Goal: Transaction & Acquisition: Purchase product/service

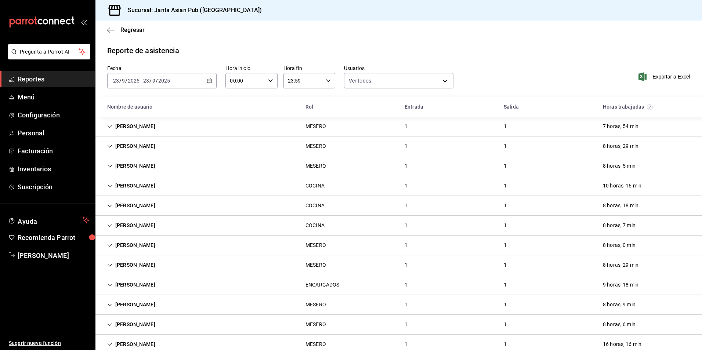
click at [481, 57] on div "Reporte de asistencia Fecha [DATE] [DATE] - [DATE] [DATE] Hora inicio 00:00 Hor…" at bounding box center [399, 329] width 607 height 568
click at [111, 29] on icon "button" at bounding box center [110, 30] width 7 height 7
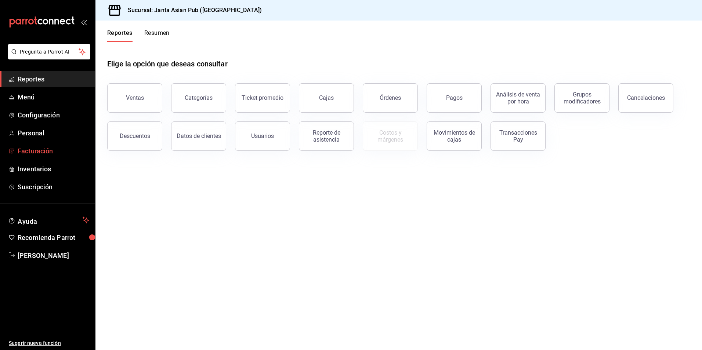
click at [34, 154] on span "Facturación" at bounding box center [54, 151] width 72 height 10
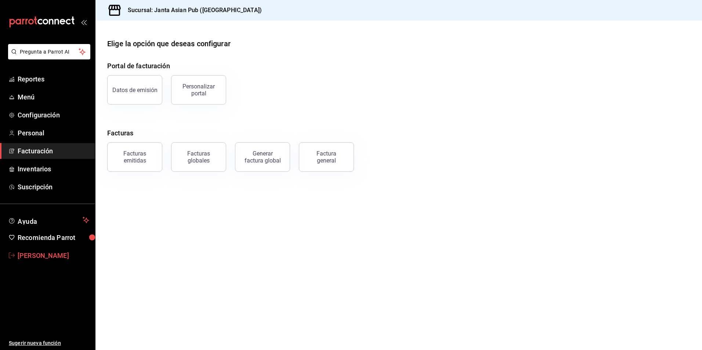
click at [66, 253] on span "[PERSON_NAME]" at bounding box center [54, 256] width 72 height 10
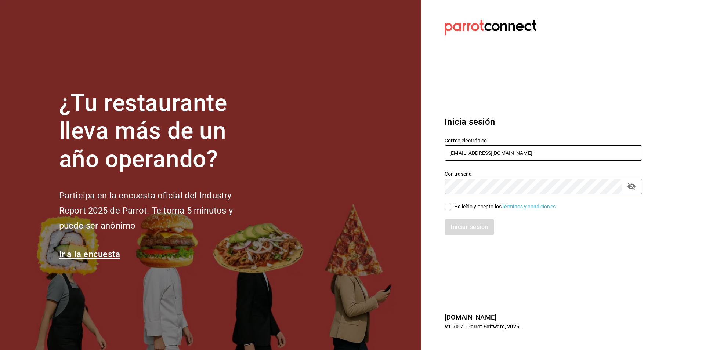
click at [522, 156] on input "[EMAIL_ADDRESS][DOMAIN_NAME]" at bounding box center [544, 152] width 198 height 15
type input "[EMAIL_ADDRESS][DOMAIN_NAME]"
click at [466, 208] on div "He leído y acepto los Términos y condiciones." at bounding box center [505, 207] width 103 height 8
click at [452, 208] on input "He leído y acepto los Términos y condiciones." at bounding box center [448, 207] width 7 height 7
checkbox input "true"
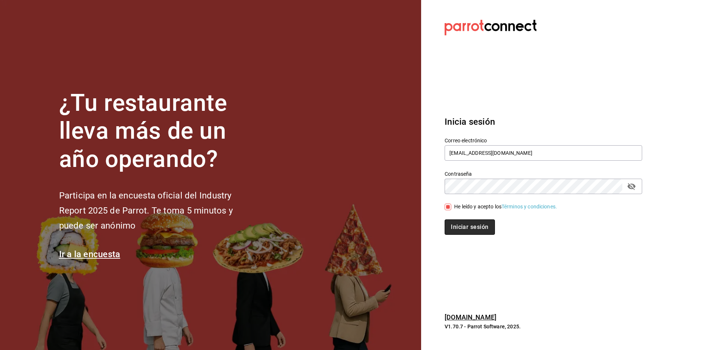
click at [461, 226] on button "Iniciar sesión" at bounding box center [470, 227] width 50 height 15
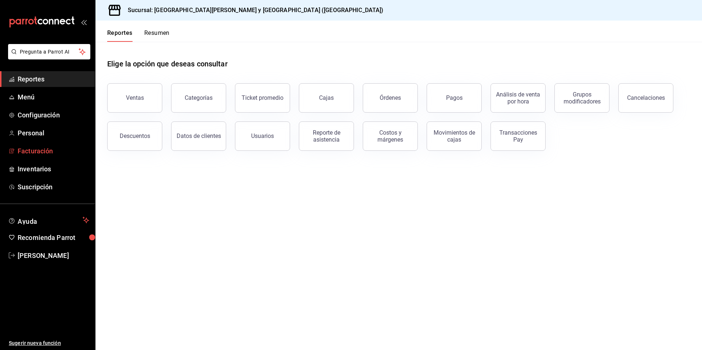
click at [35, 152] on span "Facturación" at bounding box center [54, 151] width 72 height 10
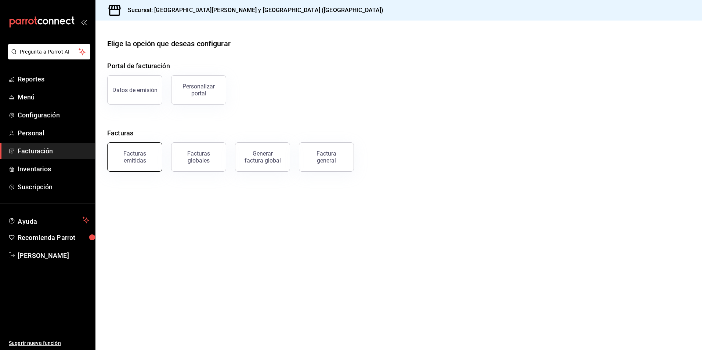
click at [149, 165] on button "Facturas emitidas" at bounding box center [134, 157] width 55 height 29
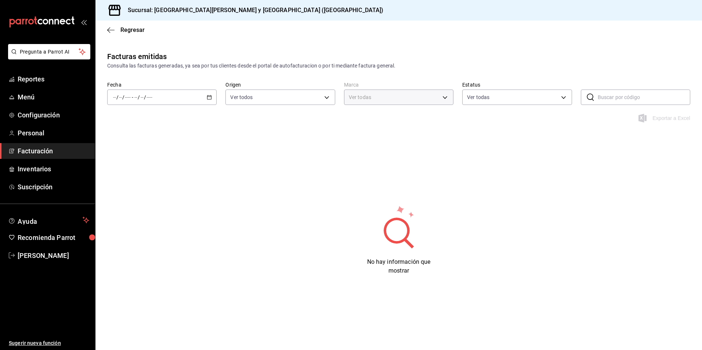
type input "25a66a84-3cbd-47c8-a2ad-d995281776a4"
click at [180, 99] on div "/ / - / /" at bounding box center [161, 97] width 109 height 15
click at [132, 169] on span "Mes actual" at bounding box center [142, 169] width 57 height 8
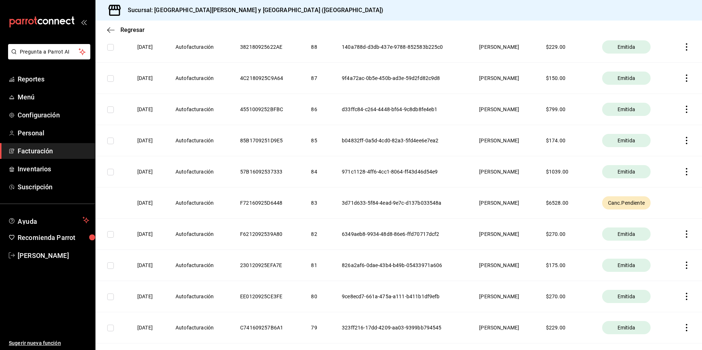
scroll to position [698, 0]
drag, startPoint x: 600, startPoint y: 180, endPoint x: 594, endPoint y: 177, distance: 6.7
click at [594, 179] on th "$ 6528.00" at bounding box center [565, 171] width 56 height 31
click at [353, 172] on th "3d71d633-5f84-4ead-9e7c-d137b033548a" at bounding box center [401, 171] width 137 height 31
click at [167, 164] on th "16/09/2025" at bounding box center [148, 171] width 38 height 31
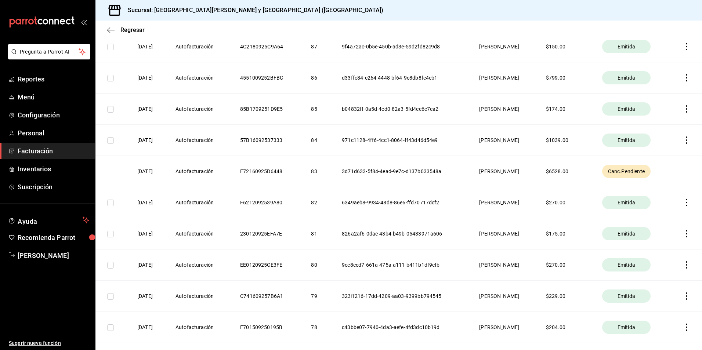
click at [189, 175] on th "Autofacturación" at bounding box center [199, 171] width 65 height 31
drag, startPoint x: 189, startPoint y: 172, endPoint x: 284, endPoint y: 172, distance: 94.8
click at [284, 172] on tr "16/09/2025 Autofacturación F72160925D6448 83 3d71d633-5f84-4ead-9e7c-d137b03354…" at bounding box center [399, 171] width 607 height 31
drag, startPoint x: 284, startPoint y: 172, endPoint x: 342, endPoint y: 163, distance: 59.4
click at [342, 163] on th "3d71d633-5f84-4ead-9e7c-d137b033548a" at bounding box center [401, 171] width 137 height 31
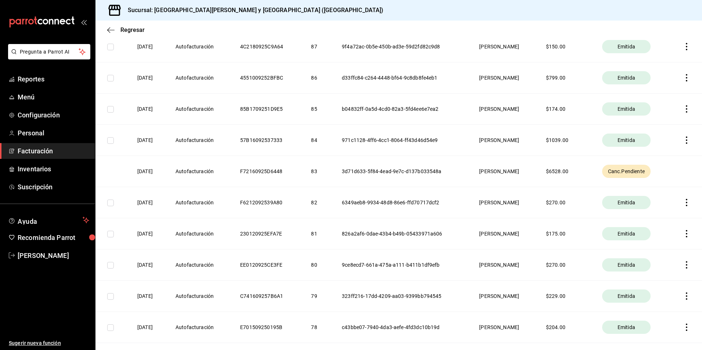
drag, startPoint x: 342, startPoint y: 163, endPoint x: 390, endPoint y: 170, distance: 47.9
click at [390, 170] on th "3d71d633-5f84-4ead-9e7c-d137b033548a" at bounding box center [401, 171] width 137 height 31
drag, startPoint x: 565, startPoint y: 170, endPoint x: 574, endPoint y: 170, distance: 8.5
click at [569, 170] on th "$ 6528.00" at bounding box center [565, 171] width 56 height 31
click at [574, 170] on th "$ 6528.00" at bounding box center [565, 171] width 56 height 31
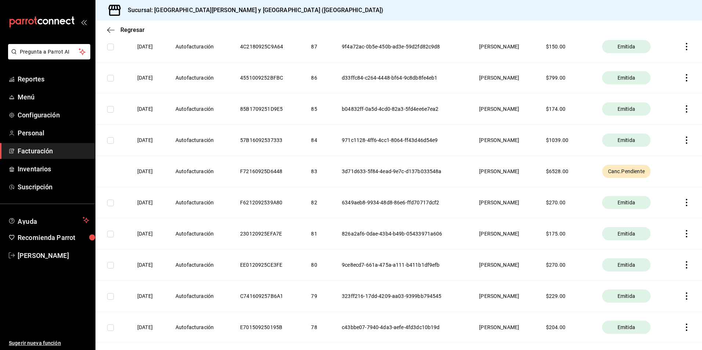
drag, startPoint x: 676, startPoint y: 168, endPoint x: 654, endPoint y: 177, distance: 24.1
click at [676, 169] on th at bounding box center [686, 171] width 32 height 31
click at [641, 175] on span "Canc.Pendiente" at bounding box center [626, 171] width 43 height 7
click at [639, 171] on span "Canc.Pendiente" at bounding box center [626, 171] width 43 height 7
click at [113, 29] on icon "button" at bounding box center [110, 30] width 7 height 7
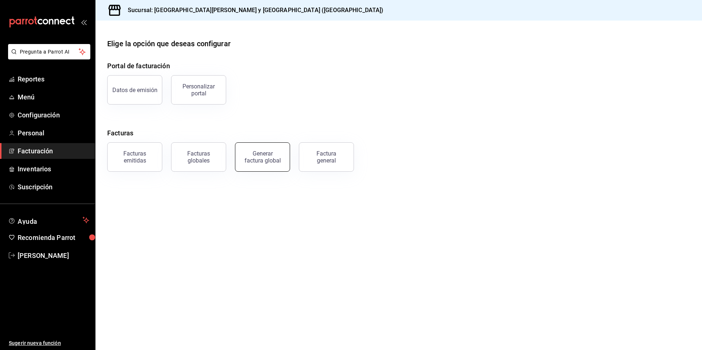
click at [266, 165] on button "Generar factura global" at bounding box center [262, 157] width 55 height 29
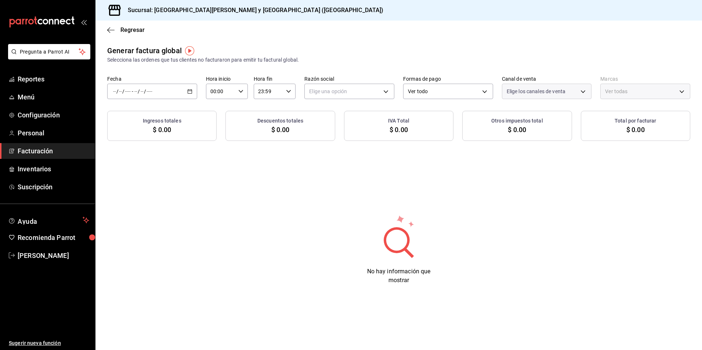
type input "PARROT,UBER_EATS,RAPPI,DIDI_FOOD,ONLINE"
click at [158, 88] on div "/ / - / /" at bounding box center [152, 91] width 90 height 15
click at [151, 112] on span "Rango de fechas" at bounding box center [142, 114] width 57 height 8
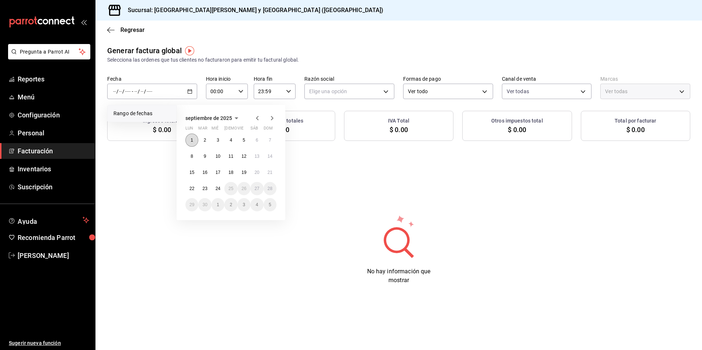
click at [194, 145] on button "1" at bounding box center [192, 140] width 13 height 13
click at [221, 190] on button "24" at bounding box center [218, 188] width 13 height 13
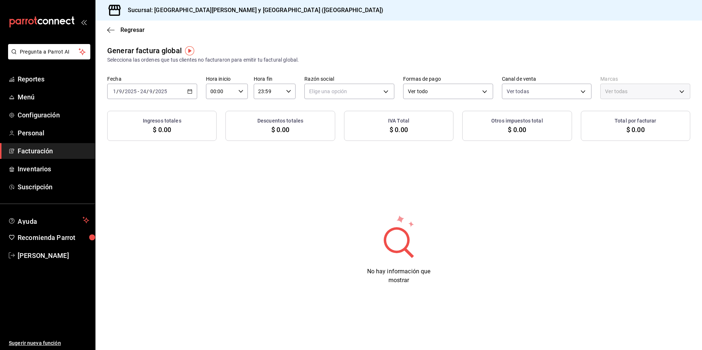
click at [241, 177] on div "Generar factura global Selecciona las ordenes que tus clientes no facturaron pa…" at bounding box center [399, 171] width 607 height 252
click at [367, 87] on body "Pregunta a Parrot AI Reportes Menú Configuración Personal Facturación Inventari…" at bounding box center [351, 175] width 702 height 350
click at [353, 131] on li "CARMEN YUDIT CAMACHO CERVANTES" at bounding box center [349, 129] width 89 height 14
type input "417027ba-2a21-4284-9f0d-4c0606af0904"
type input "25a66a84-3cbd-47c8-a2ad-d995281776a4"
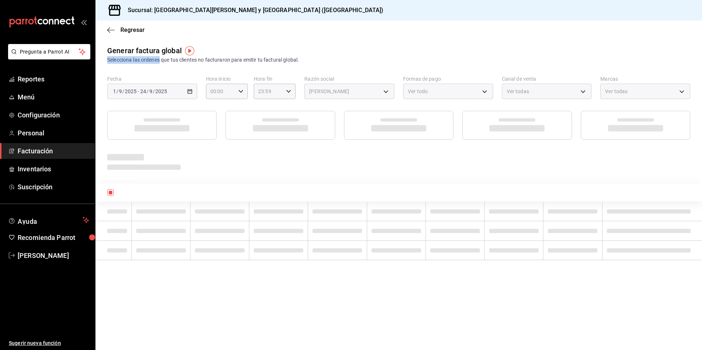
drag, startPoint x: 162, startPoint y: 60, endPoint x: 309, endPoint y: 51, distance: 147.2
click at [309, 51] on div "Generar factura global Selecciona las ordenes que tus clientes no facturaron pa…" at bounding box center [398, 54] width 583 height 19
drag, startPoint x: 309, startPoint y: 51, endPoint x: 304, endPoint y: 60, distance: 10.0
click at [306, 60] on div "Selecciona las ordenes que tus clientes no facturaron para emitir tu factural g…" at bounding box center [398, 60] width 583 height 8
click at [560, 58] on div "Selecciona las ordenes que tus clientes no facturaron para emitir tu factural g…" at bounding box center [398, 60] width 583 height 8
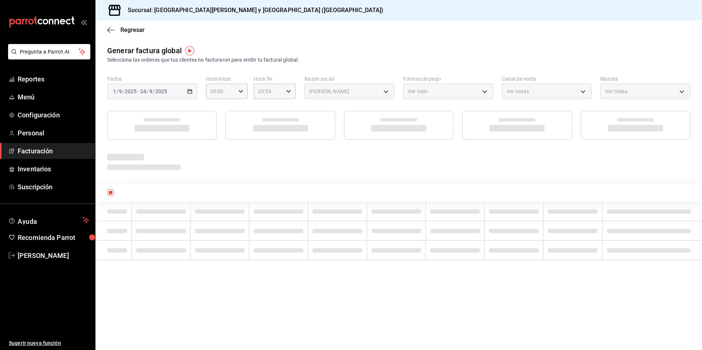
click at [515, 97] on div "Ver todas" at bounding box center [547, 91] width 90 height 15
click at [175, 89] on div "2025-09-01 1 / 9 / 2025 - 2025-09-24 24 / 9 / 2025" at bounding box center [152, 91] width 90 height 15
click at [184, 91] on div "2025-09-01 1 / 9 / 2025 - 2025-09-24 24 / 9 / 2025" at bounding box center [152, 91] width 90 height 15
click at [186, 45] on main "Regresar Generar factura global Selecciona las ordenes que tus clientes no fact…" at bounding box center [399, 186] width 607 height 330
click at [192, 52] on img "button" at bounding box center [189, 50] width 9 height 9
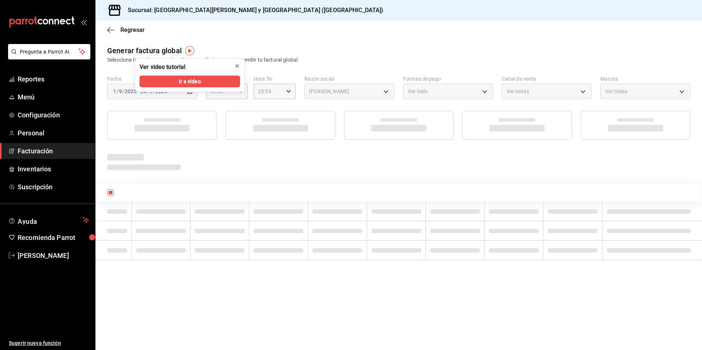
click at [233, 65] on button "close" at bounding box center [237, 66] width 12 height 12
click at [112, 35] on div "Regresar" at bounding box center [399, 30] width 607 height 19
click at [112, 30] on icon "button" at bounding box center [110, 30] width 7 height 7
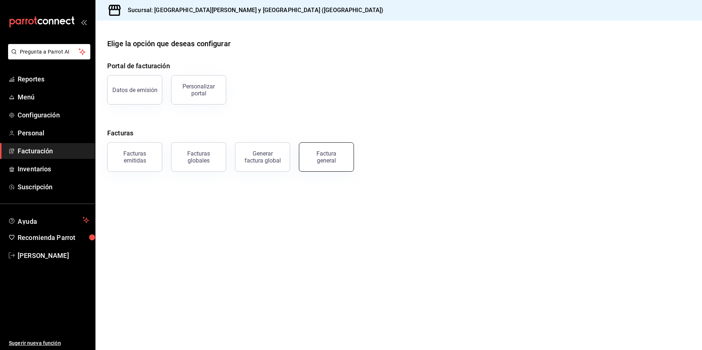
click at [340, 159] on div "Factura general" at bounding box center [326, 157] width 37 height 14
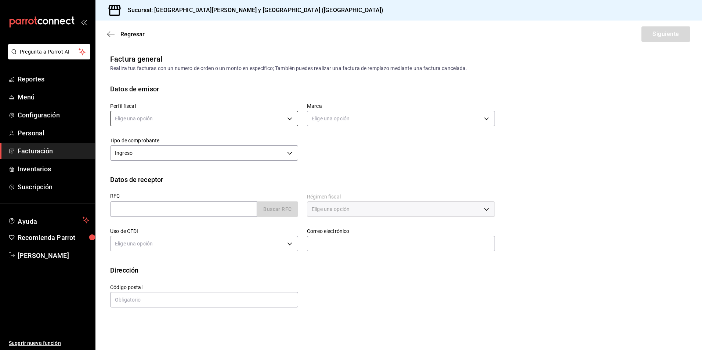
click at [143, 119] on body "Pregunta a Parrot AI Reportes Menú Configuración Personal Facturación Inventari…" at bounding box center [351, 175] width 702 height 350
click at [161, 159] on li "CARMEN YUDIT CAMACHO CERVANTES" at bounding box center [204, 156] width 187 height 14
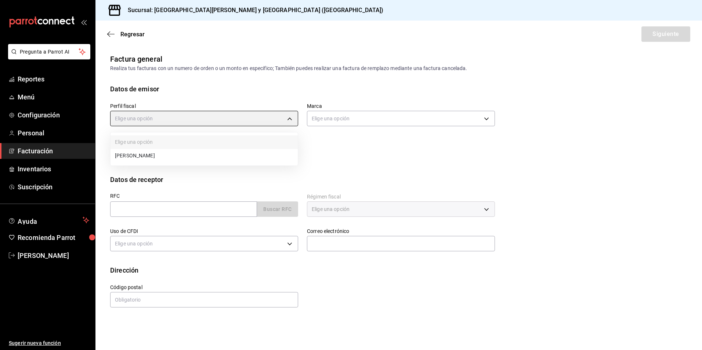
type input "417027ba-2a21-4284-9f0d-4c0606af0904"
type input "25a66a84-3cbd-47c8-a2ad-d995281776a4"
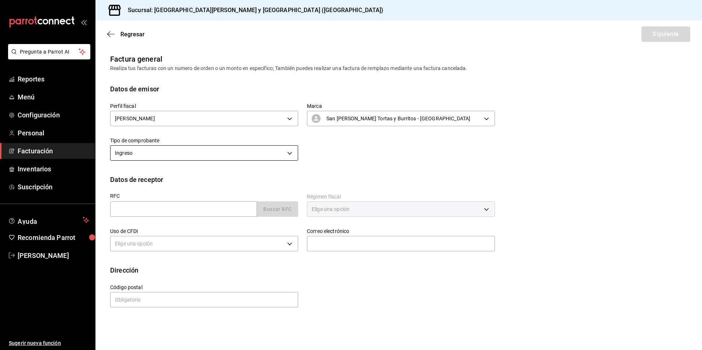
click at [157, 151] on body "Pregunta a Parrot AI Reportes Menú Configuración Personal Facturación Inventari…" at bounding box center [351, 175] width 702 height 350
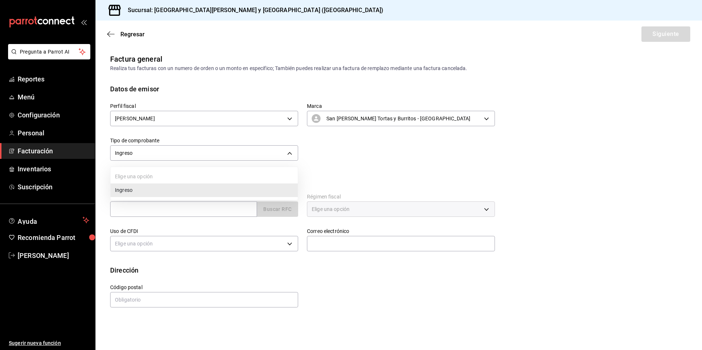
click at [160, 192] on li "Ingreso" at bounding box center [204, 191] width 187 height 14
click at [142, 210] on input "text" at bounding box center [183, 209] width 147 height 15
paste input "CSE020403ED6"
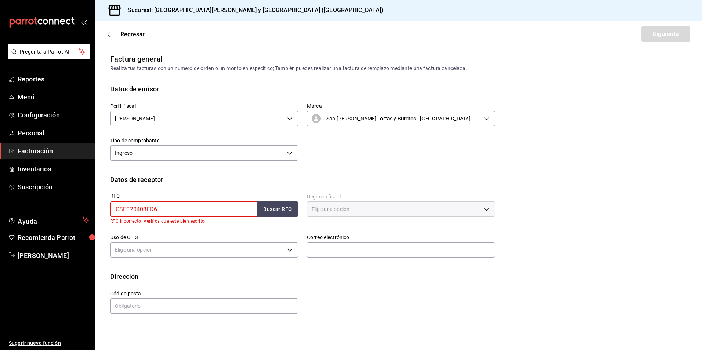
click at [118, 209] on input "CSE020403ED6" at bounding box center [183, 209] width 147 height 15
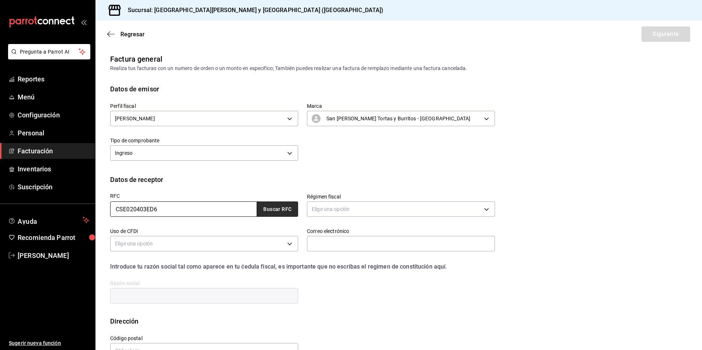
type input "CSE020403ED6"
click at [269, 211] on button "Buscar RFC" at bounding box center [277, 209] width 41 height 15
click at [337, 181] on div "Datos de receptor" at bounding box center [399, 180] width 578 height 10
click at [337, 208] on body "Pregunta a Parrot AI Reportes Menú Configuración Personal Facturación Inventari…" at bounding box center [351, 175] width 702 height 350
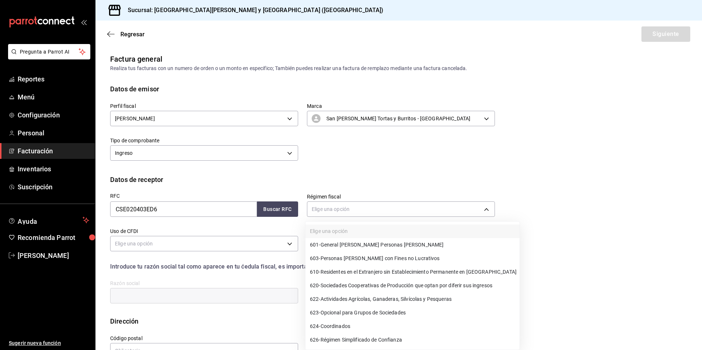
click at [352, 244] on span "601 - General de Ley Personas Morales" at bounding box center [377, 245] width 134 height 8
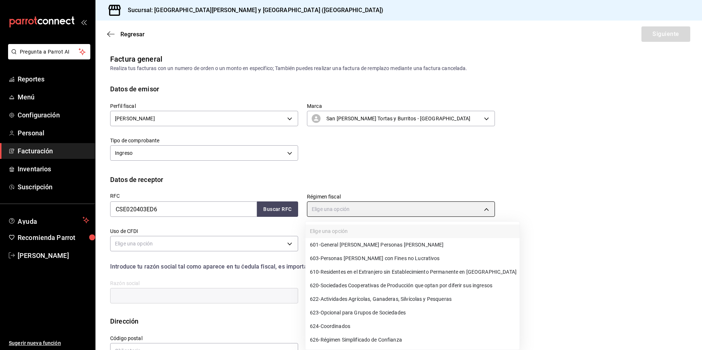
type input "601"
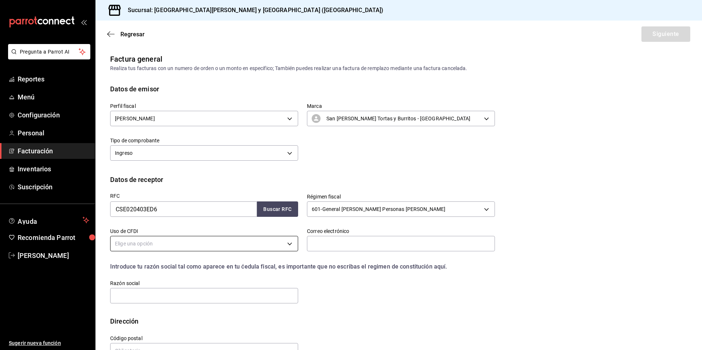
click at [201, 237] on body "Pregunta a Parrot AI Reportes Menú Configuración Personal Facturación Inventari…" at bounding box center [351, 175] width 702 height 350
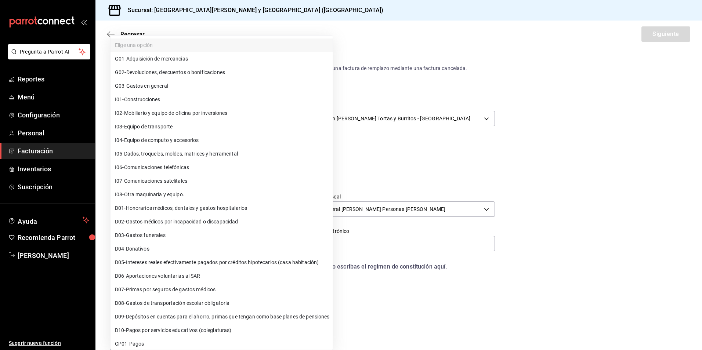
click at [154, 85] on span "G03 - Gastos en general" at bounding box center [141, 86] width 53 height 8
type input "G03"
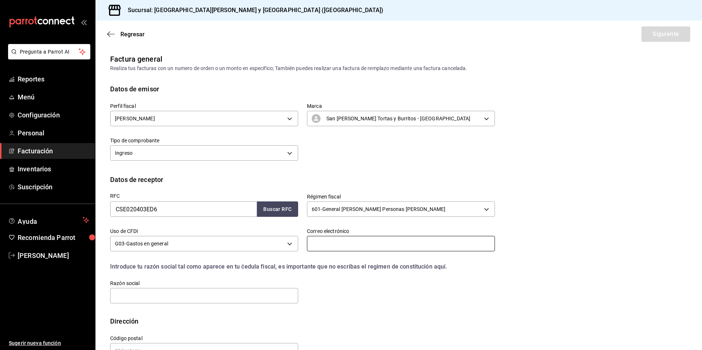
click at [348, 242] on input "text" at bounding box center [401, 243] width 188 height 15
paste input "sixromero62@gmail.com"
click at [310, 244] on input "sixromero62@gmail.com" at bounding box center [401, 243] width 188 height 15
type input "sixromero62@gmail.com"
click at [199, 295] on input "text" at bounding box center [204, 295] width 188 height 15
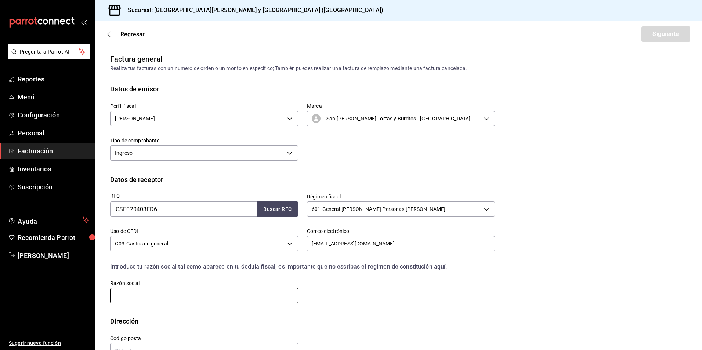
scroll to position [21, 0]
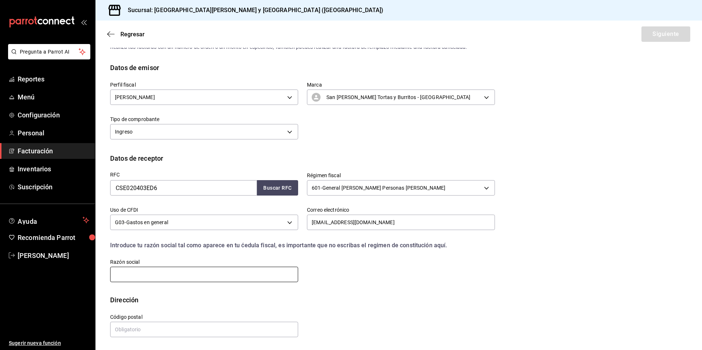
click at [145, 273] on input "text" at bounding box center [204, 274] width 188 height 15
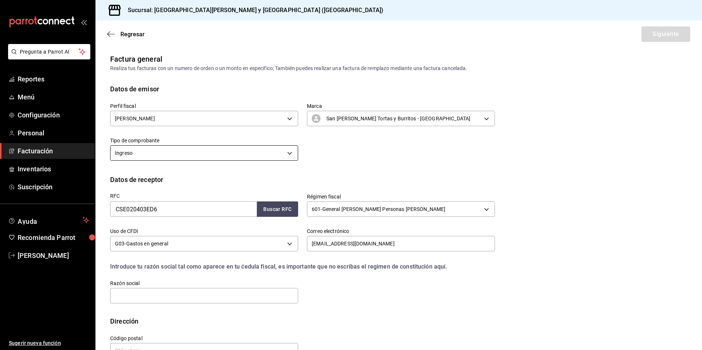
click at [238, 149] on body "Pregunta a Parrot AI Reportes Menú Configuración Personal Facturación Inventari…" at bounding box center [351, 175] width 702 height 350
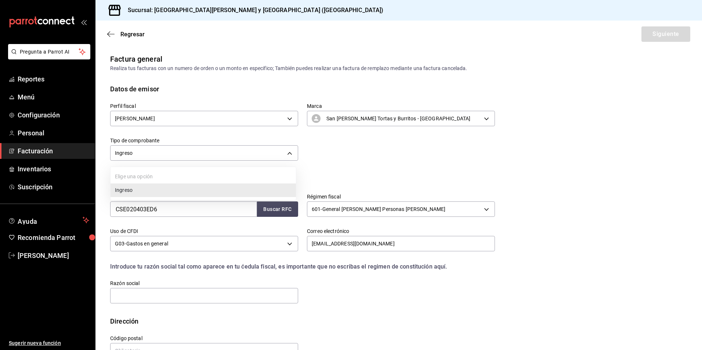
click at [185, 191] on li "Ingreso" at bounding box center [204, 191] width 186 height 14
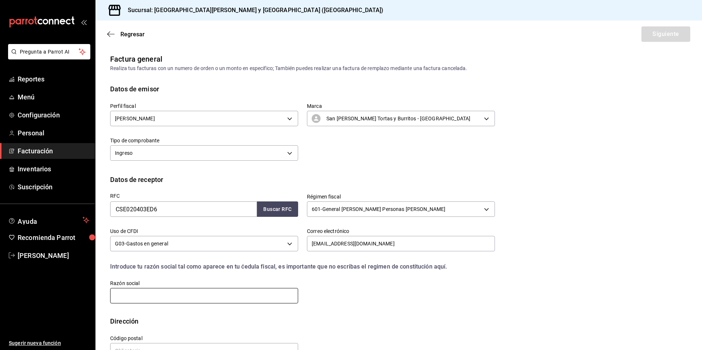
click at [154, 290] on input "text" at bounding box center [204, 295] width 188 height 15
paste input "CARMEN YUDIT CAMACHO CERVANTES"
click at [115, 295] on input "CARMEN YUDIT CAMACHO CERVANTES" at bounding box center [204, 295] width 188 height 15
click at [220, 290] on input "CARMEN YUDIT CAMACHO CERVANTES" at bounding box center [204, 295] width 188 height 15
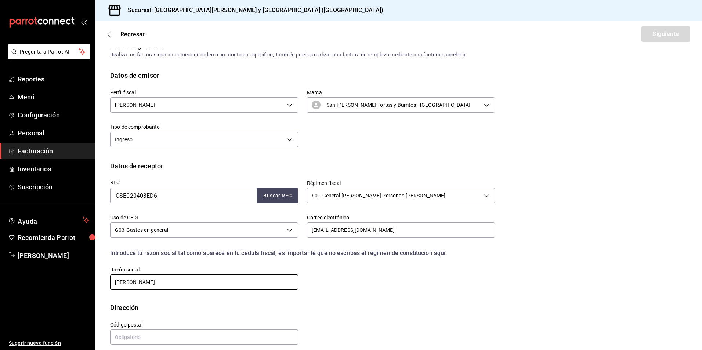
scroll to position [21, 0]
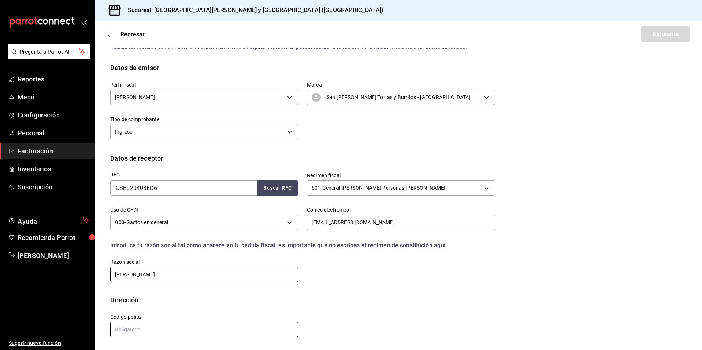
type input "CARMEN YUDIT CAMACHO CERVANTES"
click at [161, 327] on input "text" at bounding box center [204, 329] width 188 height 15
click at [167, 329] on input "text" at bounding box center [204, 329] width 188 height 15
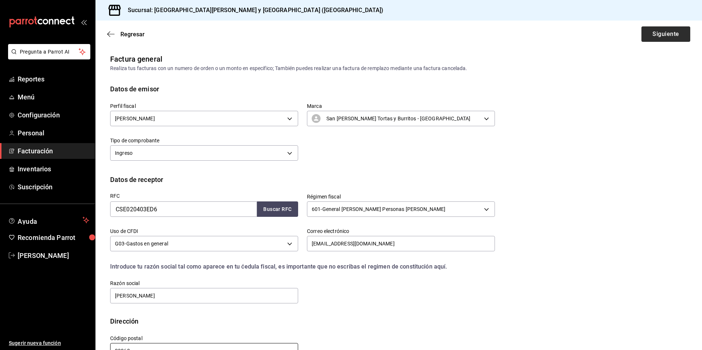
type input "23060"
click at [661, 28] on button "Siguiente" at bounding box center [666, 33] width 49 height 15
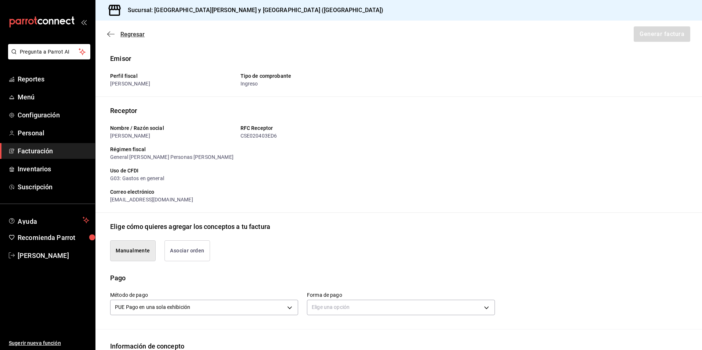
click at [110, 36] on icon "button" at bounding box center [108, 35] width 3 height 6
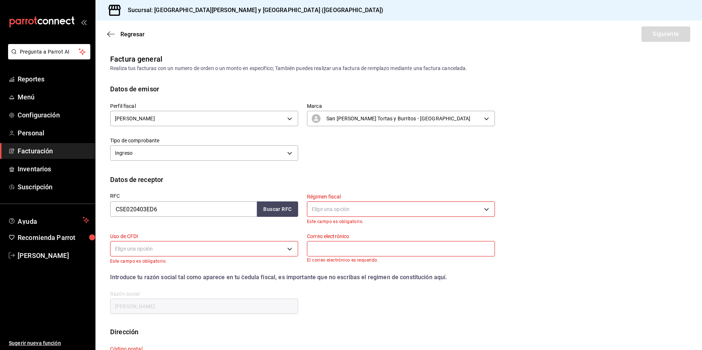
click at [392, 211] on body "Pregunta a Parrot AI Reportes Menú Configuración Personal Facturación Inventari…" at bounding box center [351, 175] width 702 height 350
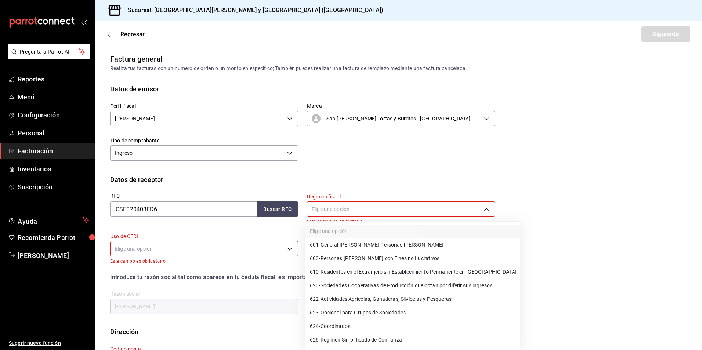
click at [389, 245] on span "601 - General de Ley Personas Morales" at bounding box center [377, 245] width 134 height 8
type input "601"
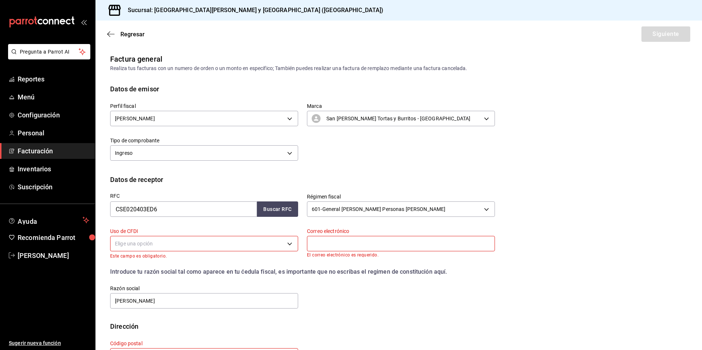
click at [171, 252] on div "Elige una opción" at bounding box center [204, 242] width 188 height 19
click at [175, 242] on body "Pregunta a Parrot AI Reportes Menú Configuración Personal Facturación Inventari…" at bounding box center [351, 175] width 702 height 350
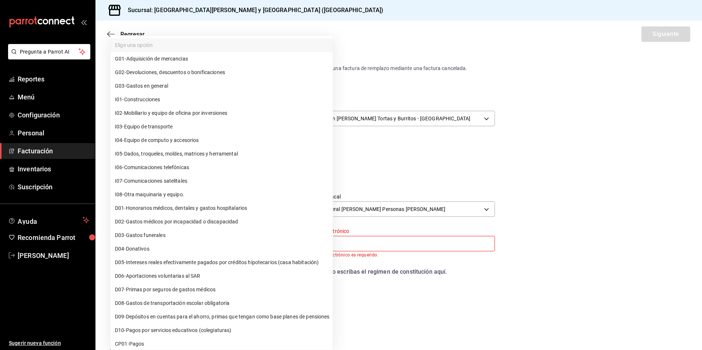
click at [149, 82] on li "G03 - Gastos en general" at bounding box center [222, 86] width 222 height 14
type input "G03"
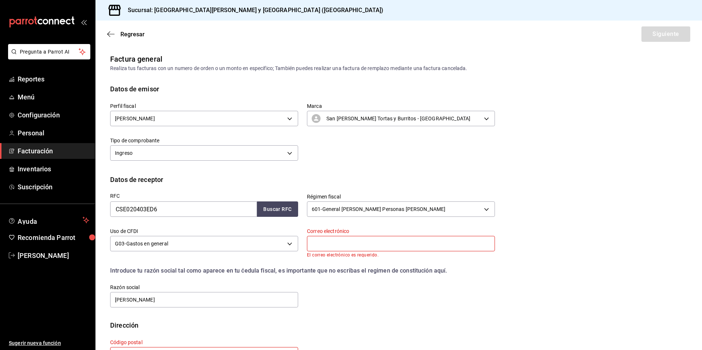
click at [371, 233] on label "Correo electrónico" at bounding box center [401, 231] width 188 height 5
click at [369, 244] on input "text" at bounding box center [401, 243] width 188 height 15
type input "sixromero62@gmail.com"
type input "23060"
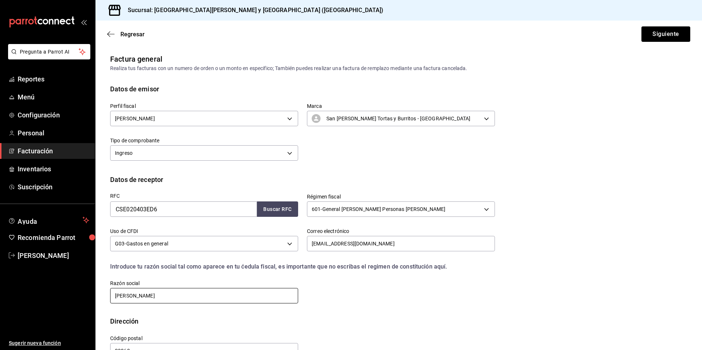
click at [222, 298] on input "CARMEN YUDIT CAMACHO CERVANTES" at bounding box center [204, 295] width 188 height 15
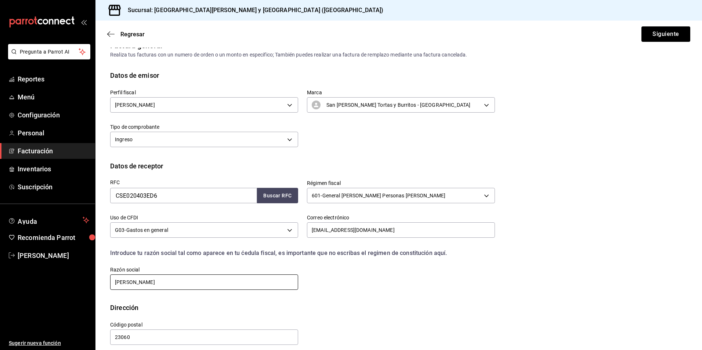
scroll to position [21, 0]
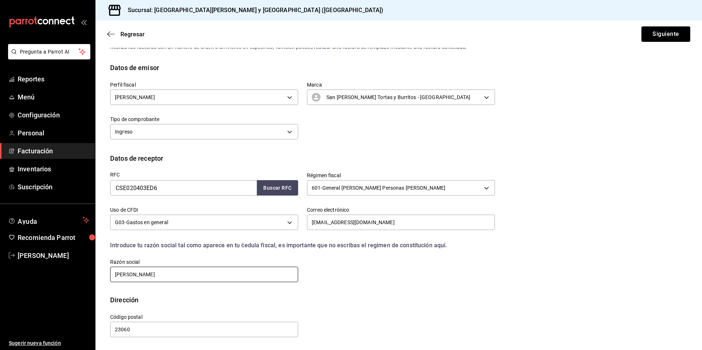
drag, startPoint x: 215, startPoint y: 276, endPoint x: 95, endPoint y: 270, distance: 119.9
click at [95, 270] on div "Pregunta a Parrot AI Reportes Menú Configuración Personal Facturación Inventari…" at bounding box center [351, 175] width 702 height 350
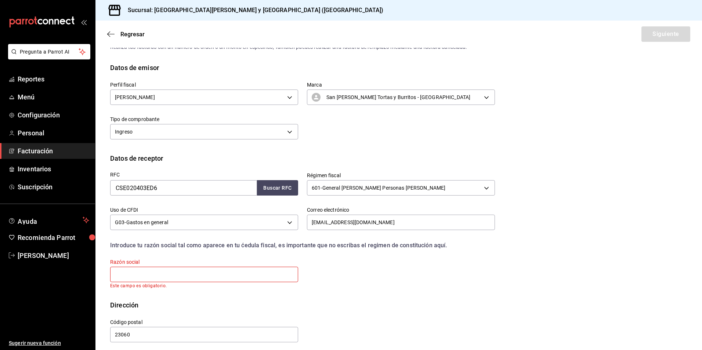
paste input "COORDINACIONDESERVICIOSESPECIALIZADOSDEMEXICO"
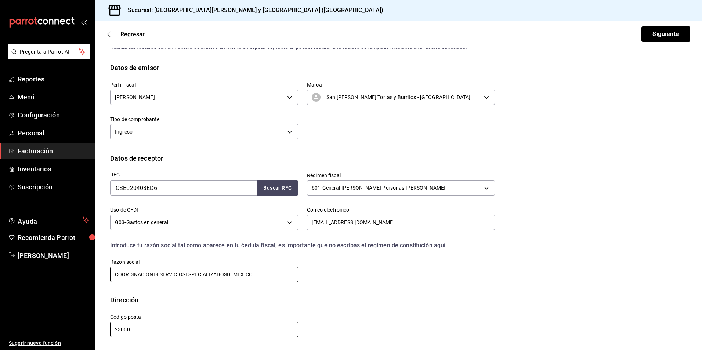
type input "COORDINACIONDESERVICIOSESPECIALIZADOSDEMEXICO"
drag, startPoint x: 154, startPoint y: 331, endPoint x: 105, endPoint y: 331, distance: 49.6
click at [105, 331] on div "Código postal 23060" at bounding box center [199, 321] width 197 height 33
type input "10200"
click at [534, 206] on div "RFC CSE020403ED6 Buscar RFC Régimen fiscal 601 - General de Ley Personas Morale…" at bounding box center [399, 229] width 578 height 132
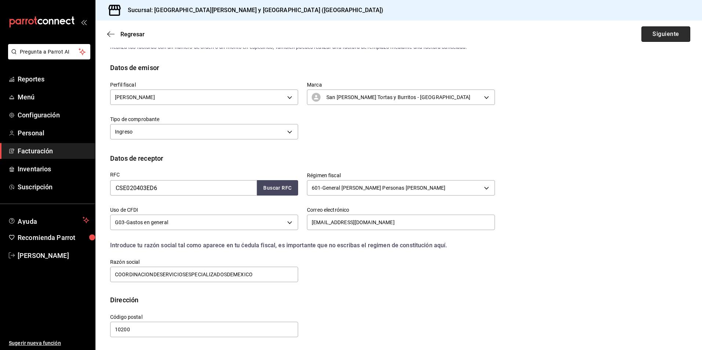
click at [653, 34] on button "Siguiente" at bounding box center [666, 33] width 49 height 15
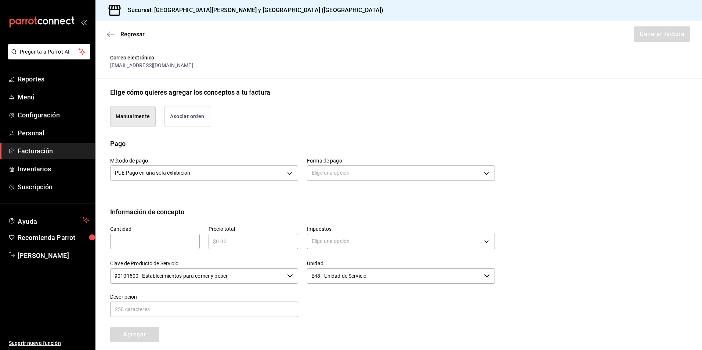
scroll to position [0, 0]
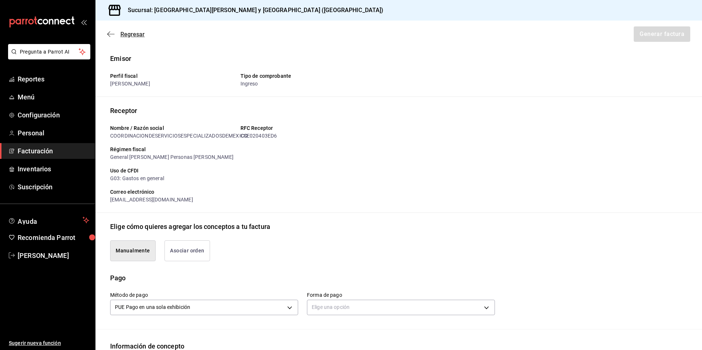
click at [123, 37] on span "Regresar" at bounding box center [133, 34] width 24 height 7
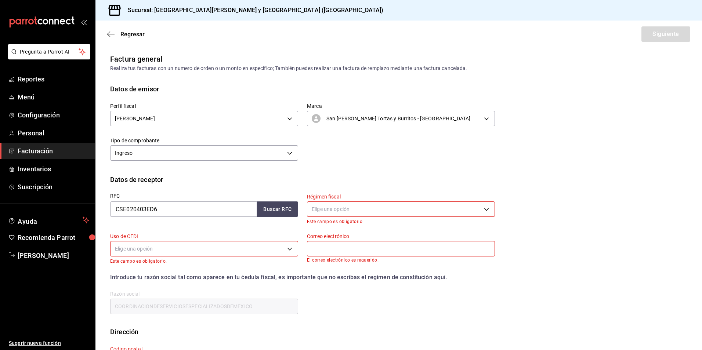
click at [212, 242] on body "Pregunta a Parrot AI Reportes Menú Configuración Personal Facturación Inventari…" at bounding box center [351, 175] width 702 height 350
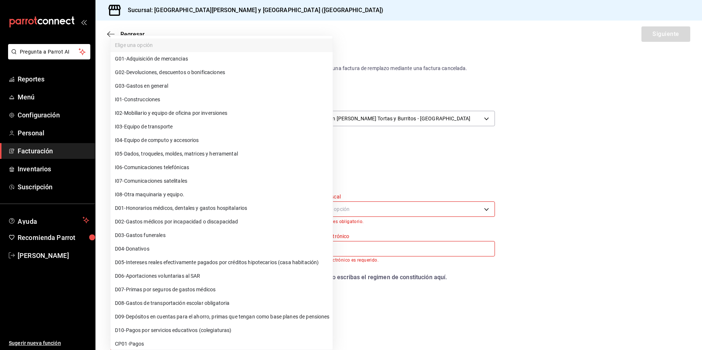
click at [185, 86] on li "G03 - Gastos en general" at bounding box center [222, 86] width 222 height 14
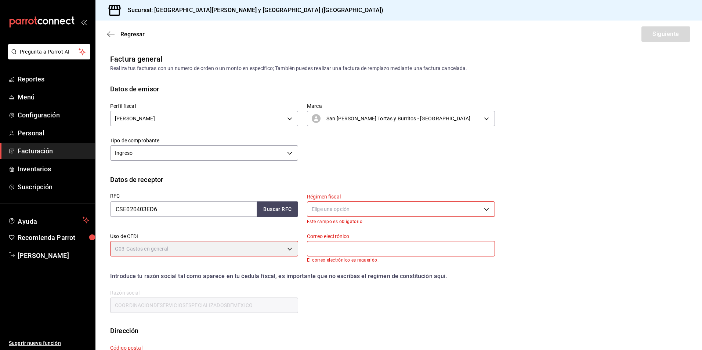
type input "G03"
click at [381, 210] on body "Pregunta a Parrot AI Reportes Menú Configuración Personal Facturación Inventari…" at bounding box center [351, 175] width 702 height 350
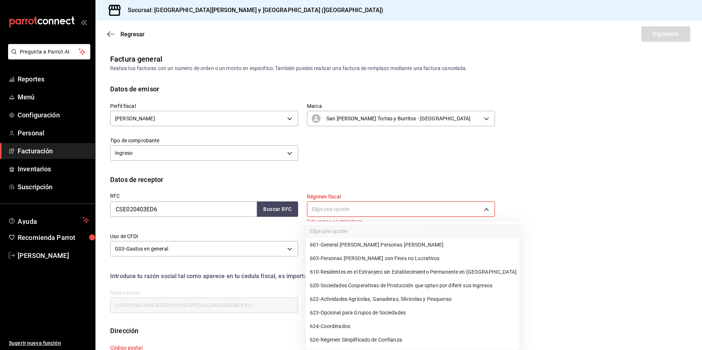
click at [383, 249] on li "601 - General de Ley Personas Morales" at bounding box center [413, 245] width 214 height 14
type input "601"
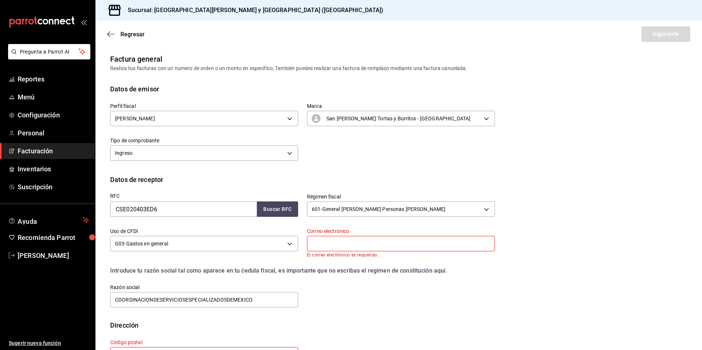
click at [364, 243] on input "text" at bounding box center [401, 243] width 188 height 15
type input "sixromero62@gmail.com"
type input "10200"
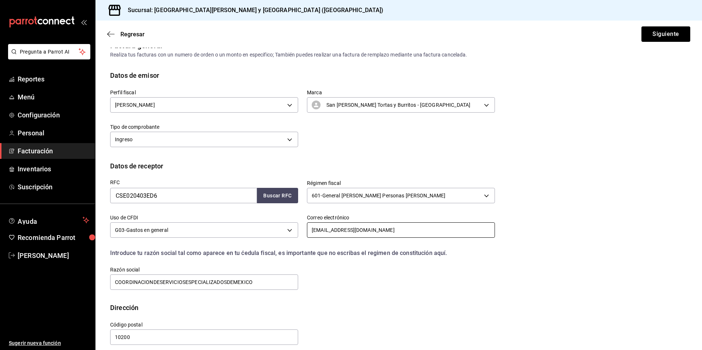
scroll to position [21, 0]
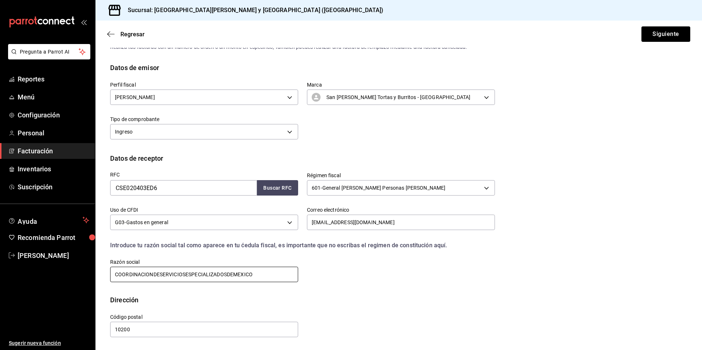
click at [250, 277] on input "COORDINACIONDESERVICIOSESPECIALIZADOSDEMEXICO" at bounding box center [204, 274] width 188 height 15
click at [154, 274] on input "COORDINACIONDESERVICIOSESPECIALIZADOSDEMEXICO" at bounding box center [204, 274] width 188 height 15
click at [165, 275] on input "COORDINACION DESERVICIOSESPECIALIZADOSDEMEXICO" at bounding box center [204, 274] width 188 height 15
click at [190, 276] on input "COORDINACION DE SERVICIOSESPECIALIZADOSDEMEXICO" at bounding box center [204, 274] width 188 height 15
click at [232, 274] on input "COORDINACION DE SERVICIOS ESPECIALIZADOSDEMEXICO" at bounding box center [204, 274] width 188 height 15
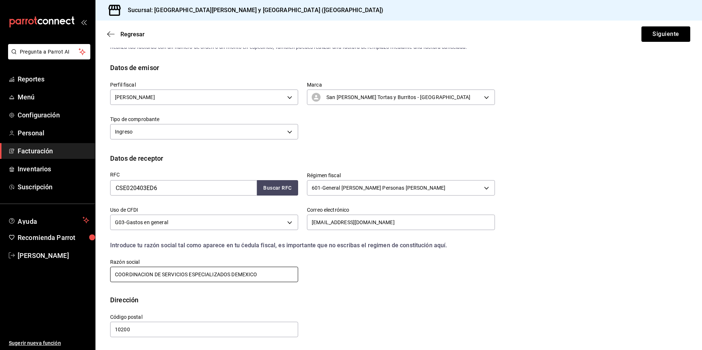
click at [238, 274] on input "COORDINACION DE SERVICIOS ESPECIALIZADOS DEMEXICO" at bounding box center [204, 274] width 188 height 15
type input "COORDINACION DE SERVICIOS ESPECIALIZADOS DE MEXICO"
click at [207, 313] on div "Código postal 10200" at bounding box center [199, 321] width 197 height 33
click at [205, 328] on input "10200" at bounding box center [204, 329] width 188 height 15
click at [568, 205] on div "RFC CSE020403ED6 Buscar RFC Régimen fiscal 601 - General de Ley Personas Morale…" at bounding box center [399, 229] width 578 height 132
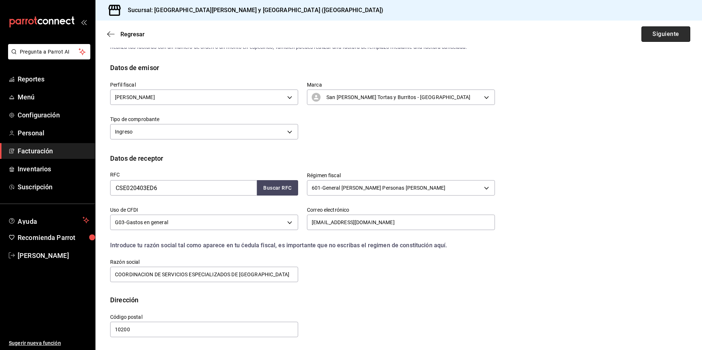
click at [660, 30] on button "Siguiente" at bounding box center [666, 33] width 49 height 15
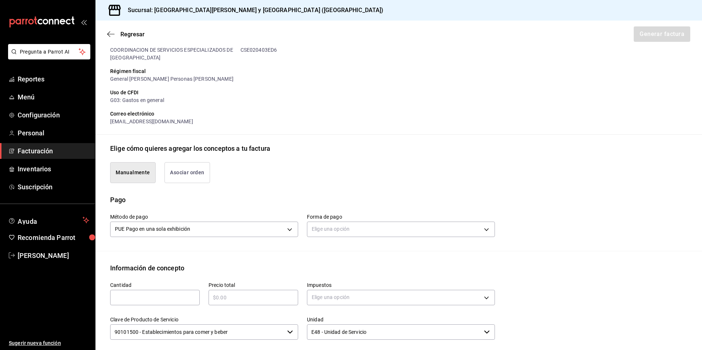
scroll to position [159, 0]
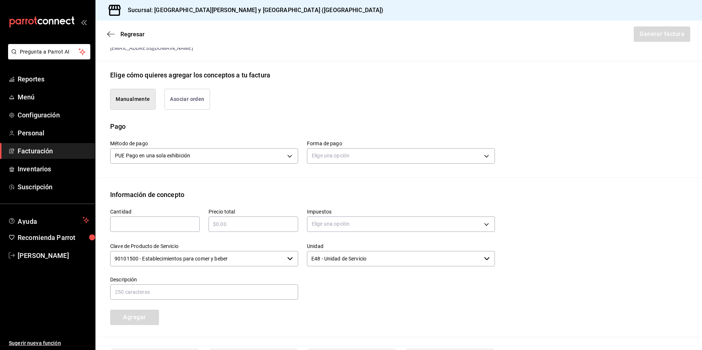
click at [197, 101] on button "Asociar orden" at bounding box center [188, 99] width 46 height 21
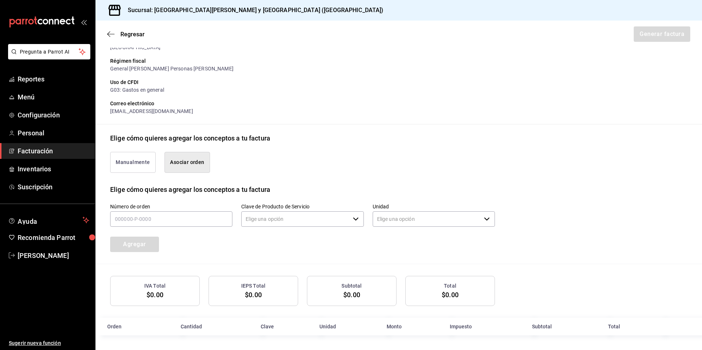
type input "90101500 - Establecimientos para comer y beber"
type input "E48 - Unidad de Servicio"
click at [177, 216] on input "text" at bounding box center [171, 219] width 122 height 15
click at [138, 170] on button "Manualmente" at bounding box center [133, 162] width 46 height 21
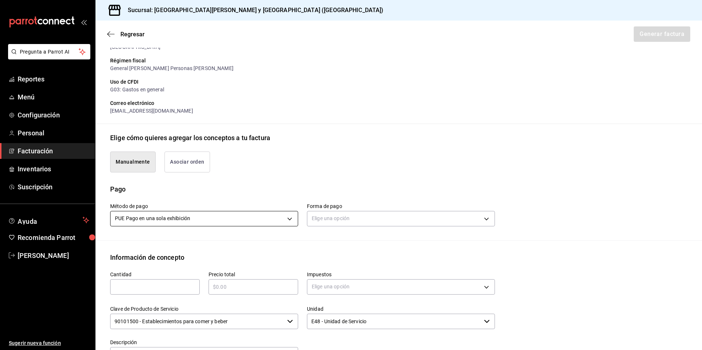
click at [203, 218] on body "Pregunta a Parrot AI Reportes Menú Configuración Personal Facturación Inventari…" at bounding box center [351, 175] width 702 height 350
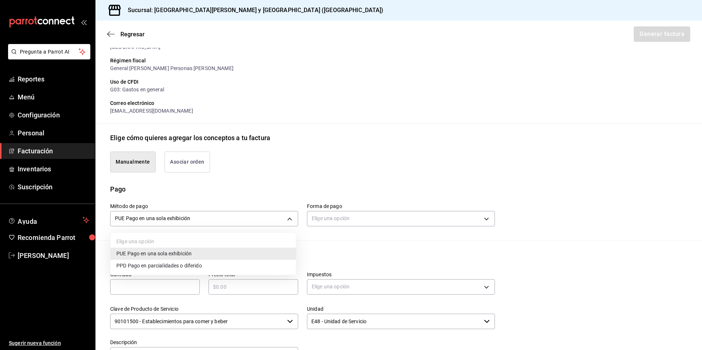
click at [211, 250] on li "PUE Pago en una sola exhibición" at bounding box center [204, 254] width 186 height 12
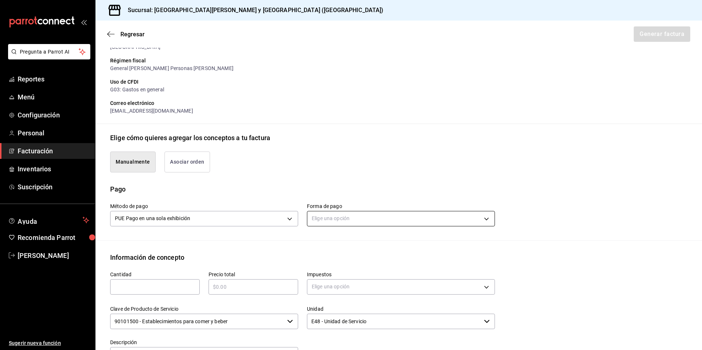
click at [356, 212] on body "Pregunta a Parrot AI Reportes Menú Configuración Personal Facturación Inventari…" at bounding box center [351, 175] width 702 height 350
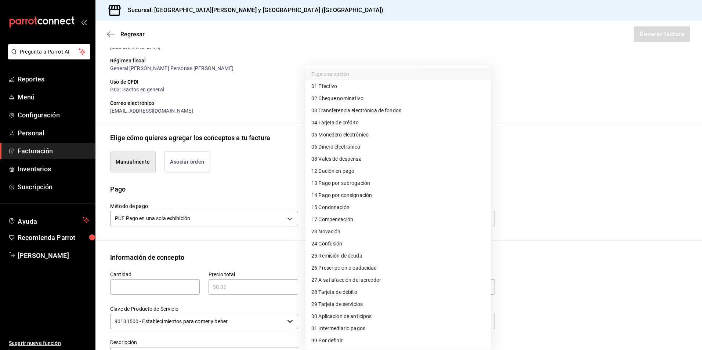
click at [360, 288] on li "28 Tarjeta de débito" at bounding box center [399, 293] width 186 height 12
type input "28"
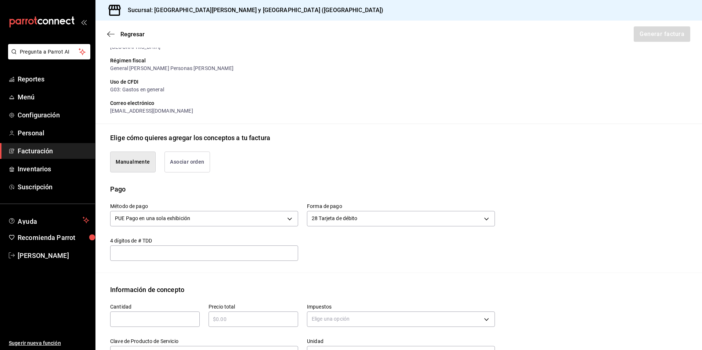
click at [165, 249] on input "text" at bounding box center [204, 253] width 188 height 9
drag, startPoint x: 155, startPoint y: 251, endPoint x: 372, endPoint y: 247, distance: 217.5
click at [374, 247] on div "Método de pago PUE Pago en una sola exhibición PUE Forma de pago 28 Tarjeta de …" at bounding box center [298, 227] width 394 height 67
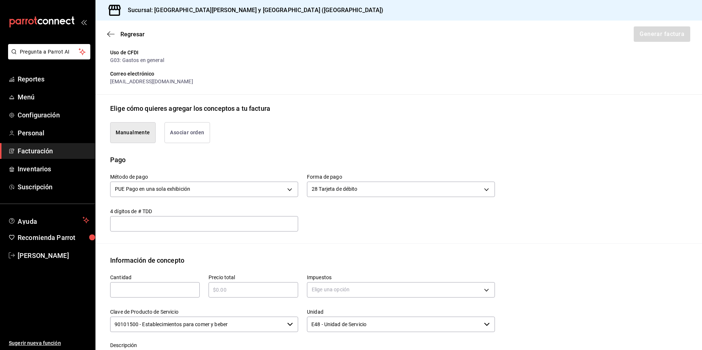
scroll to position [118, 0]
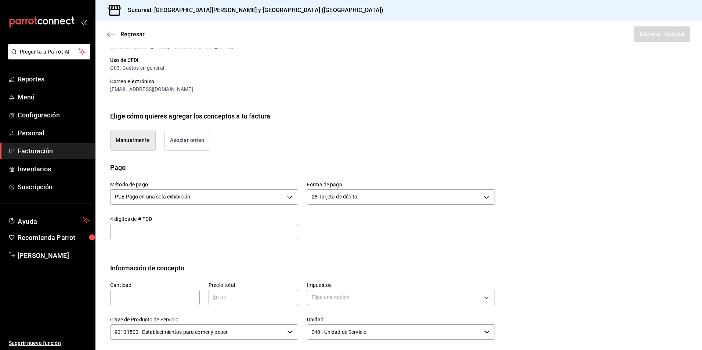
click at [189, 137] on button "Asociar orden" at bounding box center [188, 140] width 46 height 21
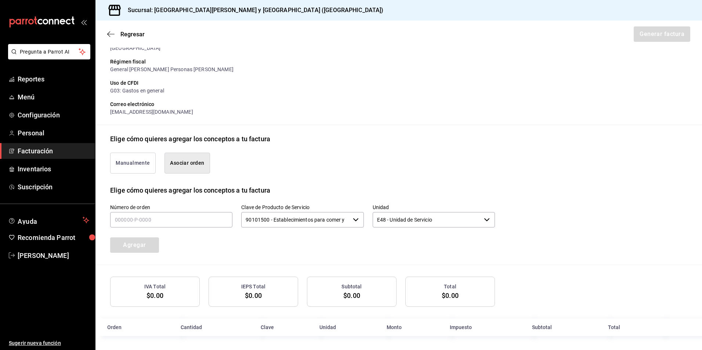
scroll to position [97, 0]
click at [431, 219] on input "E48 - Unidad de Servicio" at bounding box center [427, 219] width 108 height 15
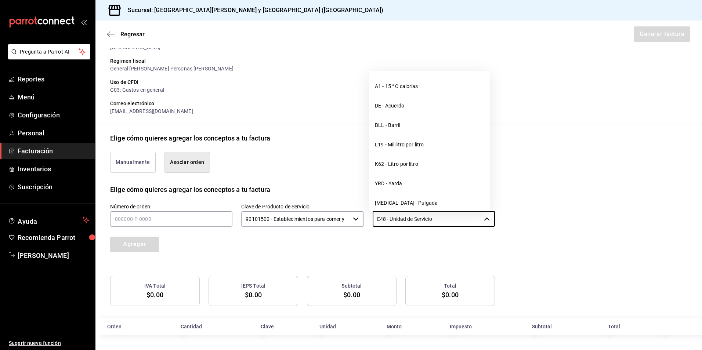
click at [560, 216] on div "Número de orden Clave de Producto de Servicio 90101500 - Establecimientos para …" at bounding box center [399, 229] width 578 height 69
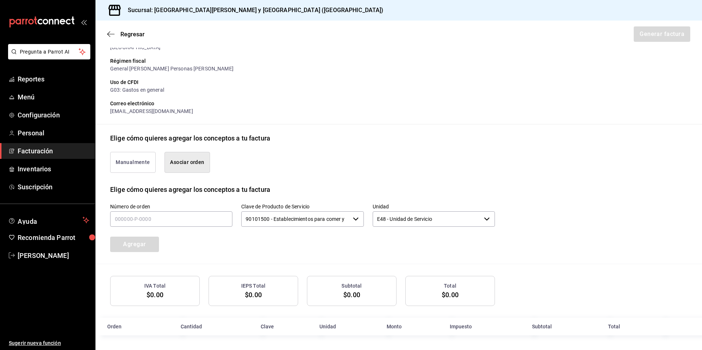
click at [339, 219] on input "90101500 - Establecimientos para comer y beber" at bounding box center [295, 219] width 108 height 15
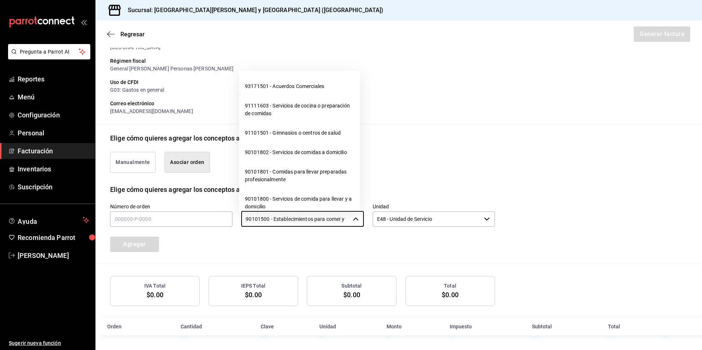
click at [305, 245] on div "Número de orden Clave de Producto de Servicio 90101500 - Establecimientos para …" at bounding box center [294, 219] width 403 height 66
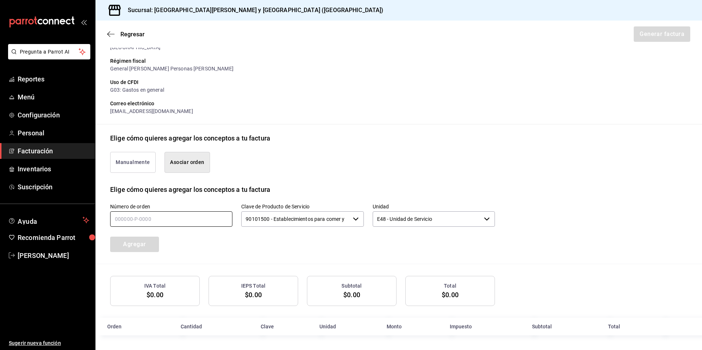
click at [194, 226] on input "text" at bounding box center [171, 219] width 122 height 15
click at [189, 221] on input "text" at bounding box center [171, 219] width 122 height 15
type input "2_____-_-____"
type input "4_____-_-____"
click at [146, 169] on button "Manualmente" at bounding box center [133, 162] width 46 height 21
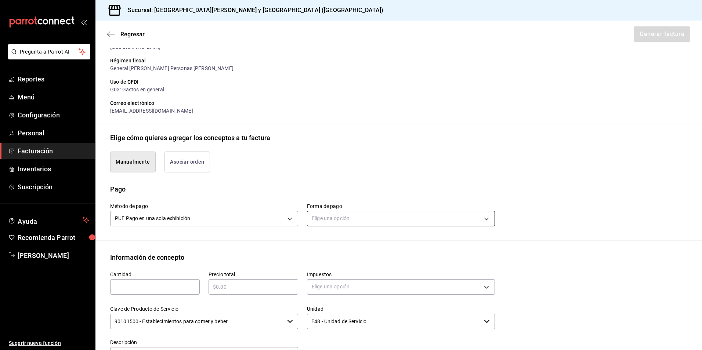
click at [350, 217] on body "Pregunta a Parrot AI Reportes Menú Configuración Personal Facturación Inventari…" at bounding box center [351, 175] width 702 height 350
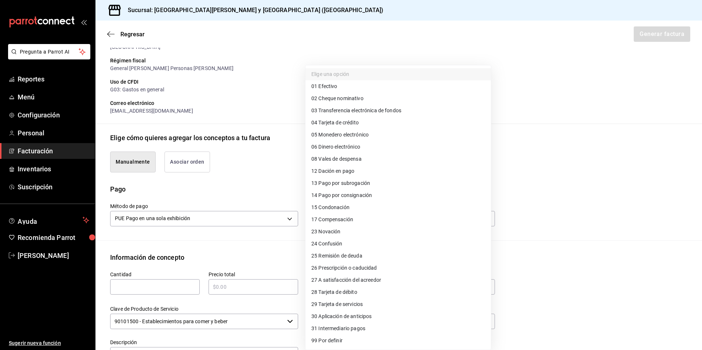
click at [348, 290] on span "28 Tarjeta de débito" at bounding box center [335, 293] width 46 height 8
type input "28"
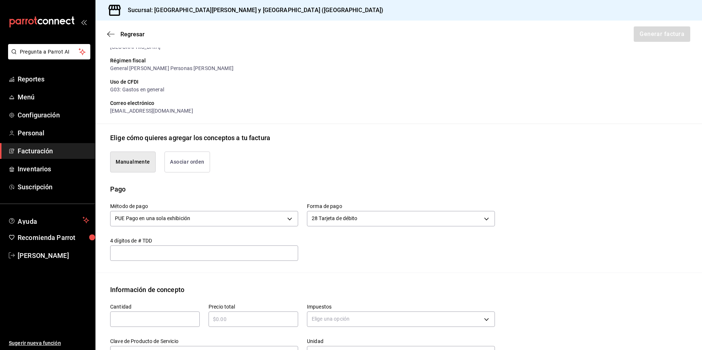
click at [190, 257] on input "text" at bounding box center [204, 253] width 188 height 9
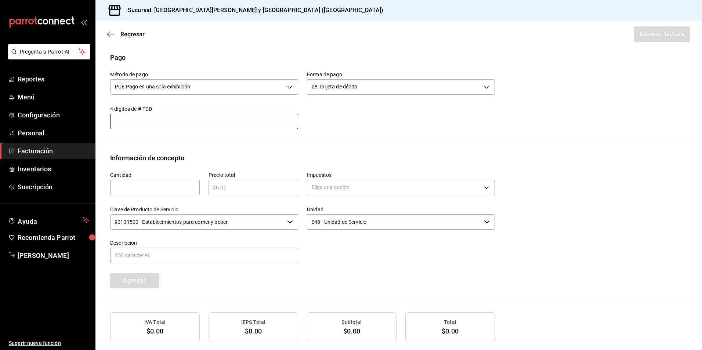
scroll to position [244, 0]
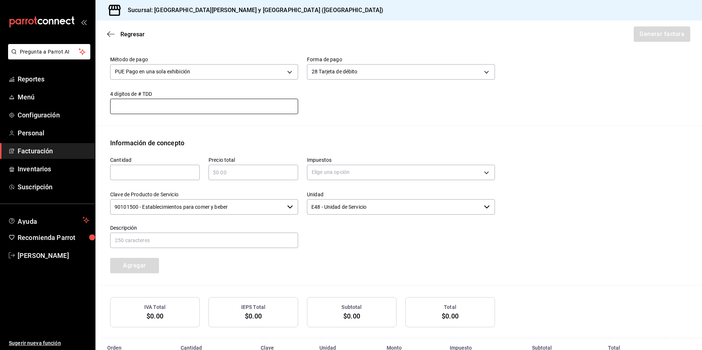
click at [150, 174] on input "text" at bounding box center [155, 172] width 90 height 9
type input "14"
click at [238, 173] on input "text" at bounding box center [254, 172] width 90 height 9
click at [325, 172] on body "Pregunta a Parrot AI Reportes Menú Configuración Personal Facturación Inventari…" at bounding box center [351, 175] width 702 height 350
click at [262, 171] on div at bounding box center [351, 175] width 702 height 350
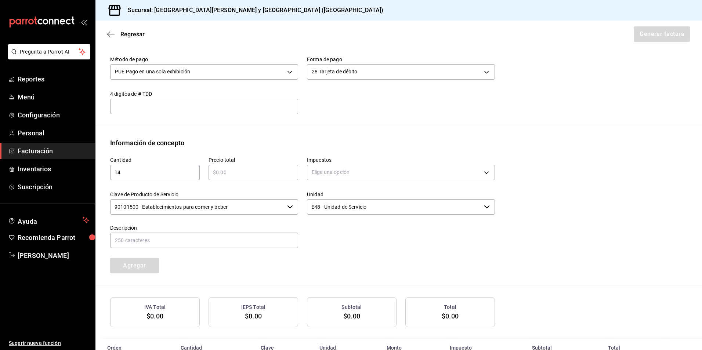
click at [236, 173] on input "text" at bounding box center [254, 172] width 90 height 9
type input "$158.62"
click at [339, 168] on body "Pregunta a Parrot AI Reportes Menú Configuración Personal Facturación Inventari…" at bounding box center [351, 175] width 702 height 350
click at [331, 228] on li "IVA 16%" at bounding box center [399, 232] width 186 height 12
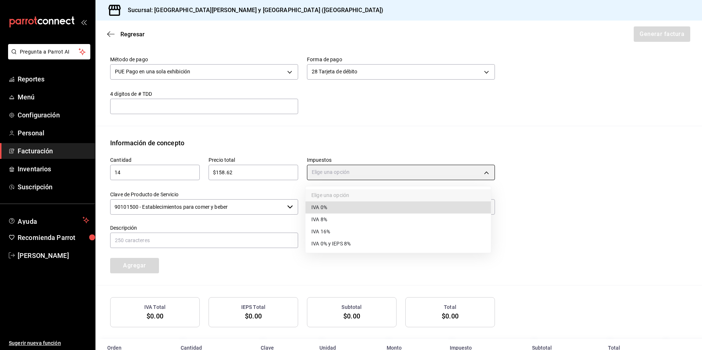
type input "IVA_16"
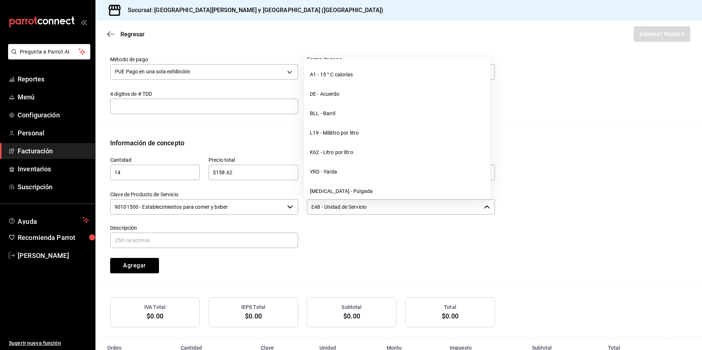
click at [384, 210] on input "E48 - Unidad de Servicio" at bounding box center [394, 206] width 174 height 15
click at [369, 249] on div at bounding box center [396, 232] width 197 height 33
click at [140, 243] on input "text" at bounding box center [204, 240] width 188 height 15
click at [442, 238] on div at bounding box center [396, 232] width 197 height 33
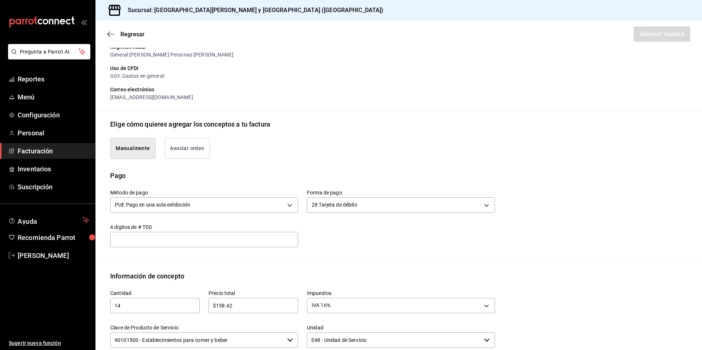
scroll to position [265, 0]
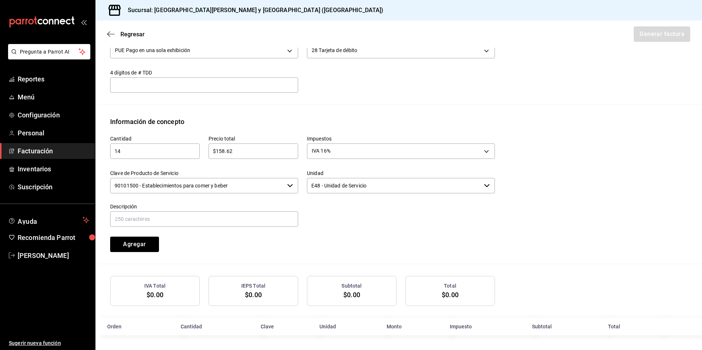
click at [111, 329] on th "Orden" at bounding box center [136, 327] width 81 height 18
click at [173, 329] on th "Orden" at bounding box center [136, 327] width 81 height 18
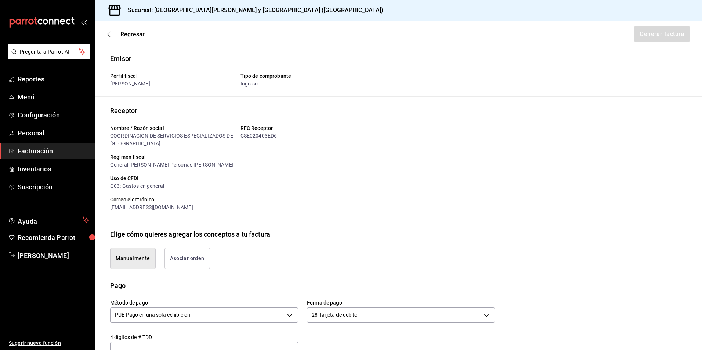
scroll to position [110, 0]
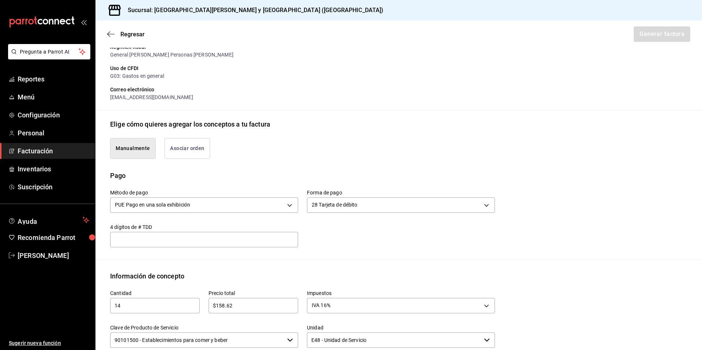
click at [219, 245] on div "​" at bounding box center [204, 239] width 188 height 15
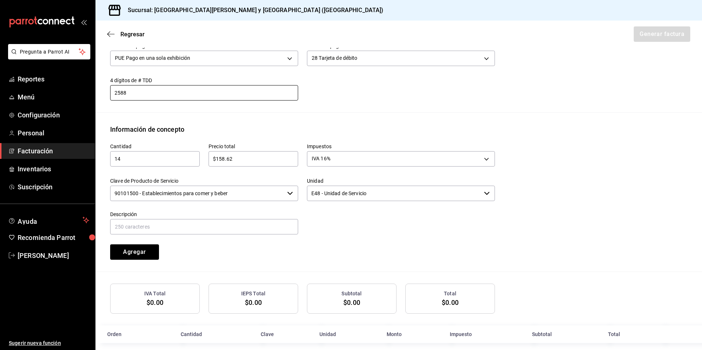
type input "2588"
click at [435, 123] on div "Emisor Perfil fiscal CARMEN YUDIT CAMACHO CERVANTES Tipo de comprobante Ingreso…" at bounding box center [399, 69] width 607 height 547
drag, startPoint x: 178, startPoint y: 94, endPoint x: 85, endPoint y: 100, distance: 92.8
click at [85, 100] on div "Pregunta a Parrot AI Reportes Menú Configuración Personal Facturación Inventari…" at bounding box center [351, 175] width 702 height 350
click at [396, 109] on div "Método de pago PUE Pago en una sola exhibición PUE Forma de pago 28 Tarjeta de …" at bounding box center [399, 73] width 578 height 79
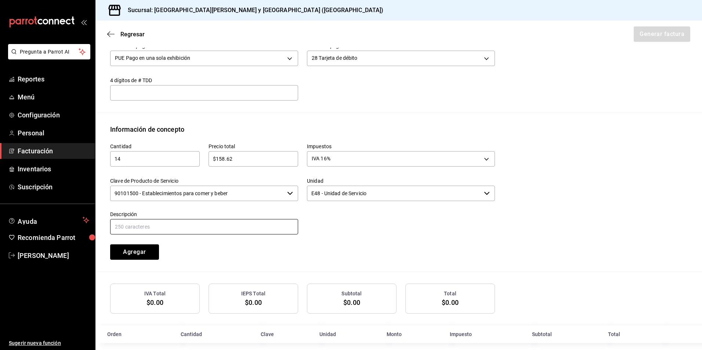
click at [188, 234] on input "text" at bounding box center [204, 226] width 188 height 15
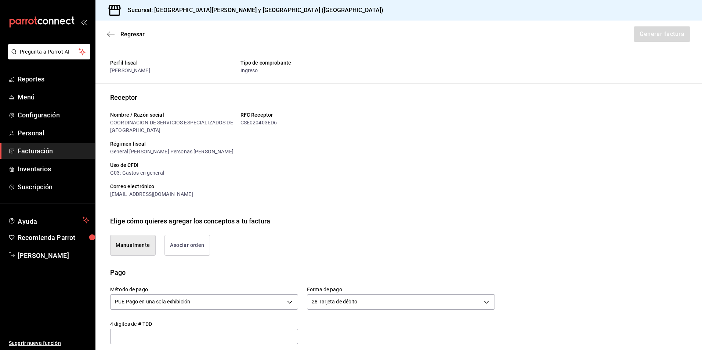
scroll to position [0, 0]
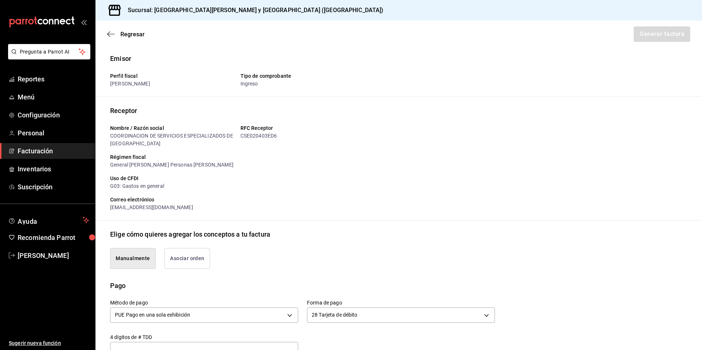
click at [184, 259] on button "Asociar orden" at bounding box center [188, 258] width 46 height 21
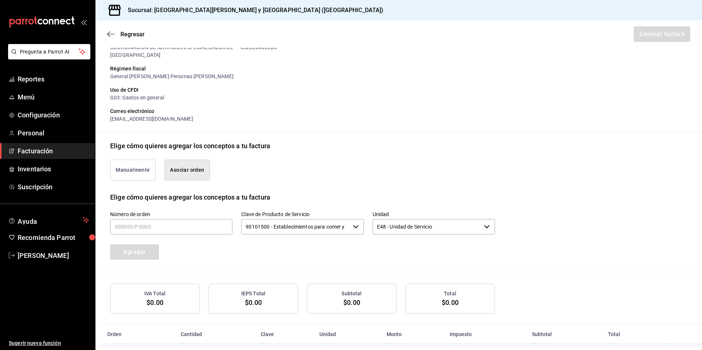
scroll to position [97, 0]
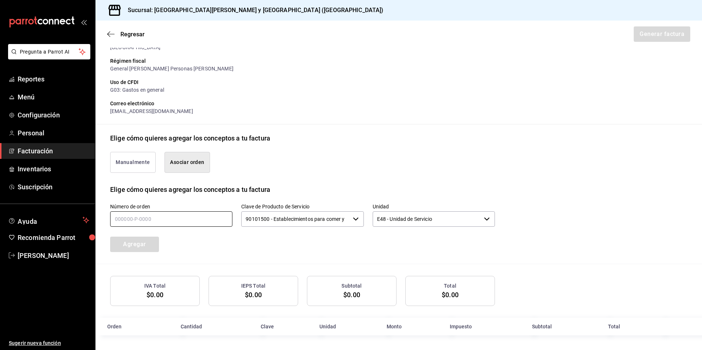
click at [197, 218] on input "text" at bounding box center [171, 219] width 122 height 15
click at [209, 217] on input "text" at bounding box center [171, 219] width 122 height 15
click at [154, 243] on div "Agregar" at bounding box center [150, 240] width 98 height 24
click at [206, 227] on div "Número de orden" at bounding box center [171, 216] width 122 height 25
click at [141, 165] on button "Manualmente" at bounding box center [133, 162] width 46 height 21
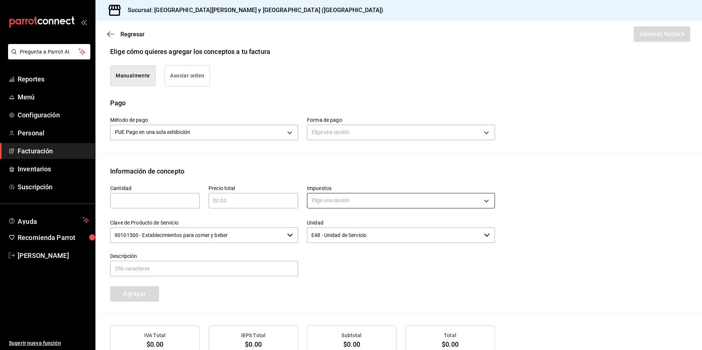
scroll to position [207, 0]
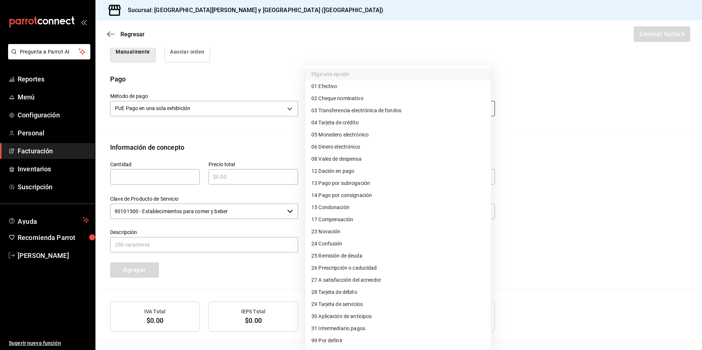
click at [337, 101] on body "Pregunta a Parrot AI Reportes Menú Configuración Personal Facturación Inventari…" at bounding box center [351, 175] width 702 height 350
click at [350, 293] on span "28 Tarjeta de débito" at bounding box center [335, 293] width 46 height 8
type input "28"
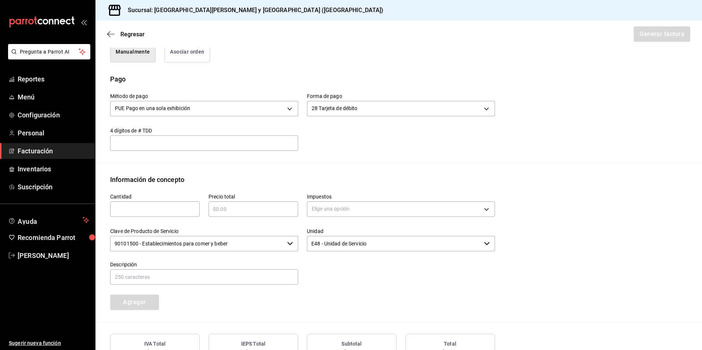
click at [172, 213] on input "text" at bounding box center [155, 209] width 90 height 9
type input "14"
type input "$158.62"
type input "IVA_16"
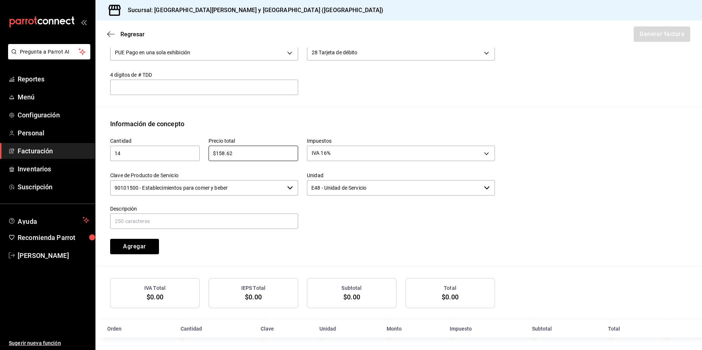
scroll to position [265, 0]
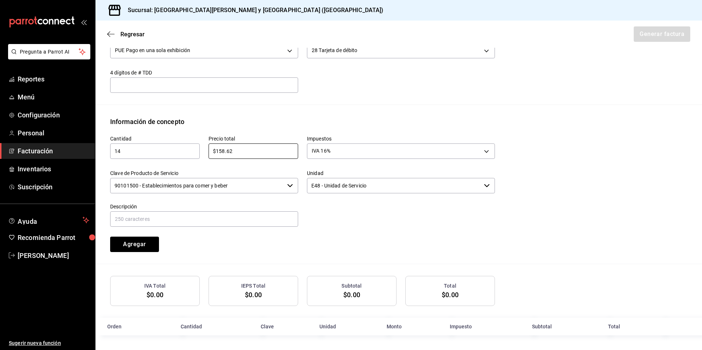
click at [241, 188] on input "90101500 - Establecimientos para comer y beber" at bounding box center [197, 185] width 174 height 15
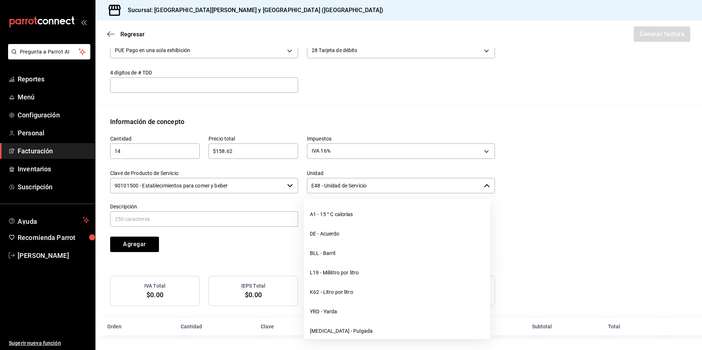
click at [390, 184] on input "E48 - Unidad de Servicio" at bounding box center [394, 185] width 174 height 15
click at [528, 163] on div "Cantidad 14 ​ Precio total $158.62 ​ Impuestos IVA 16% IVA_16 Clave de Producto…" at bounding box center [399, 195] width 578 height 137
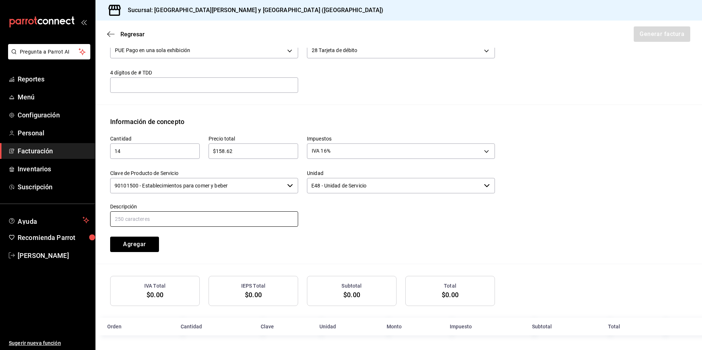
click at [184, 224] on input "text" at bounding box center [204, 219] width 188 height 15
drag, startPoint x: 171, startPoint y: 287, endPoint x: 176, endPoint y: 290, distance: 5.4
click at [171, 289] on div "IVA Total" at bounding box center [155, 287] width 83 height 8
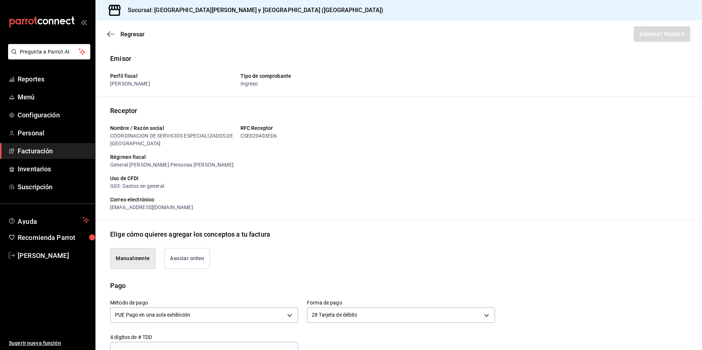
scroll to position [184, 0]
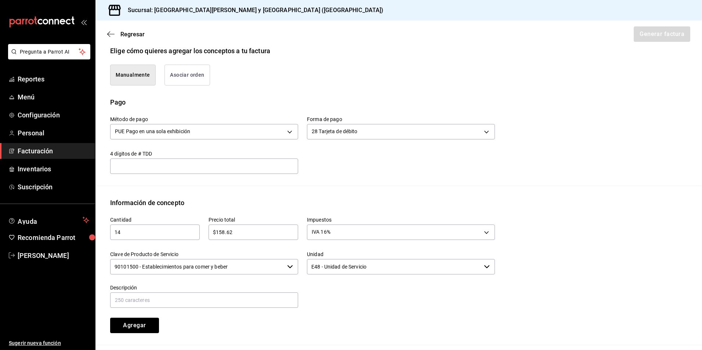
drag, startPoint x: 697, startPoint y: 136, endPoint x: 701, endPoint y: 186, distance: 49.8
click at [701, 186] on div "Regresar Generar factura Emisor Perfil fiscal CARMEN YUDIT CAMACHO CERVANTES Ti…" at bounding box center [399, 186] width 607 height 330
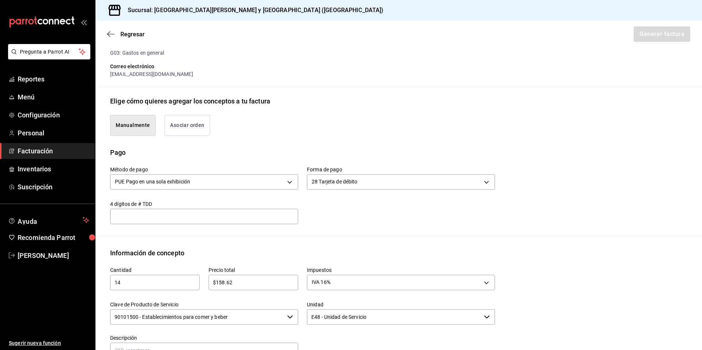
scroll to position [118, 0]
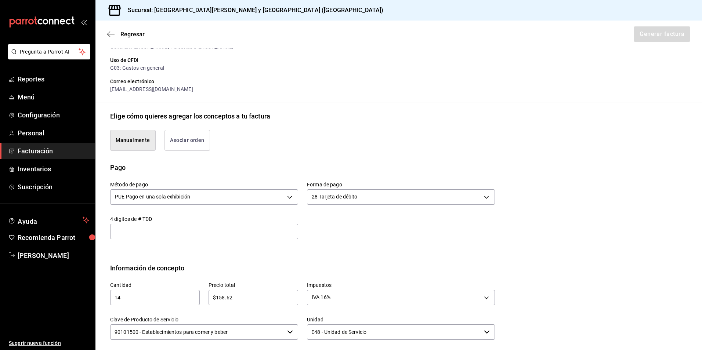
click at [143, 143] on button "Manualmente" at bounding box center [133, 140] width 46 height 21
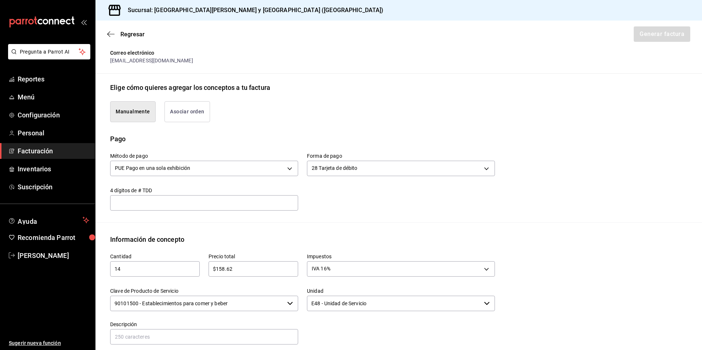
scroll to position [265, 0]
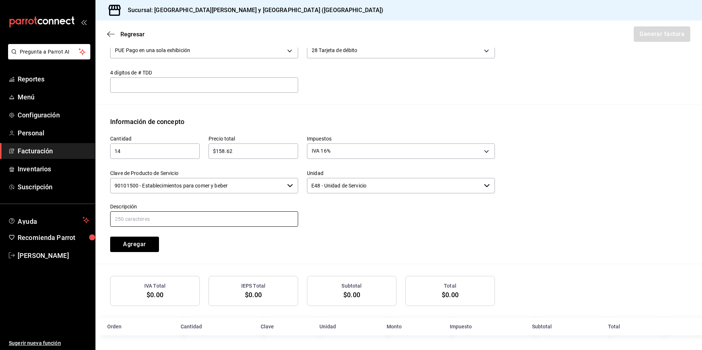
click at [270, 222] on input "text" at bounding box center [204, 219] width 188 height 15
click at [109, 327] on th "Orden" at bounding box center [136, 327] width 81 height 18
drag, startPoint x: 109, startPoint y: 327, endPoint x: 200, endPoint y: 326, distance: 90.8
click at [192, 329] on th "Cantidad" at bounding box center [216, 327] width 80 height 18
drag, startPoint x: 249, startPoint y: 326, endPoint x: 276, endPoint y: 326, distance: 26.5
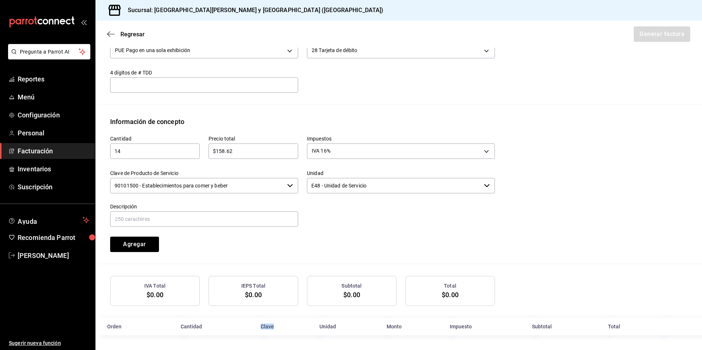
click at [276, 326] on tr "Orden Cantidad Clave Unidad Monto Impuesto Subtotal Total" at bounding box center [399, 327] width 607 height 18
drag, startPoint x: 276, startPoint y: 326, endPoint x: 349, endPoint y: 323, distance: 73.5
click at [349, 323] on th "Unidad" at bounding box center [348, 327] width 67 height 18
drag, startPoint x: 349, startPoint y: 323, endPoint x: 404, endPoint y: 326, distance: 54.4
click at [404, 326] on th "Monto" at bounding box center [414, 327] width 64 height 18
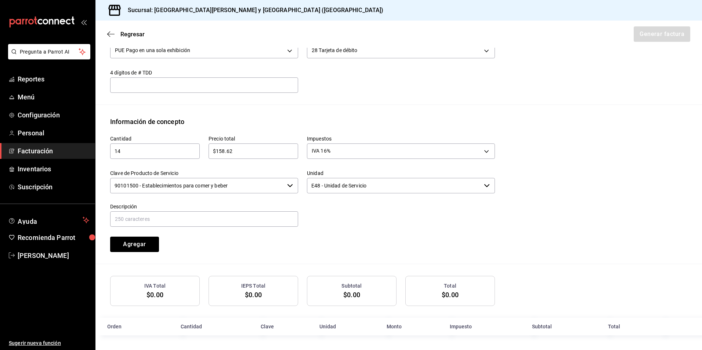
drag, startPoint x: 404, startPoint y: 326, endPoint x: 461, endPoint y: 328, distance: 57.4
click at [461, 328] on th "Impuesto" at bounding box center [487, 327] width 82 height 18
drag, startPoint x: 536, startPoint y: 324, endPoint x: 565, endPoint y: 326, distance: 28.4
click at [565, 326] on th "Subtotal" at bounding box center [566, 327] width 76 height 18
drag, startPoint x: 565, startPoint y: 326, endPoint x: 604, endPoint y: 322, distance: 39.2
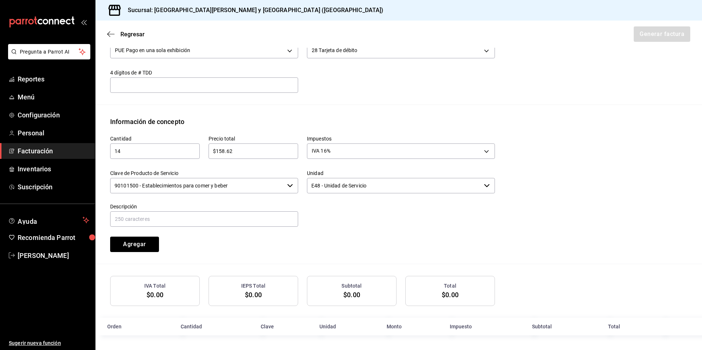
click at [610, 324] on th "Total" at bounding box center [631, 327] width 55 height 18
click at [439, 259] on div "Cantidad 14 ​ Precio total $158.62 ​ Impuestos IVA 16% IVA_16 Clave de Producto…" at bounding box center [399, 195] width 578 height 137
click at [141, 218] on input "text" at bounding box center [204, 219] width 188 height 15
click at [237, 219] on input "text" at bounding box center [204, 219] width 188 height 15
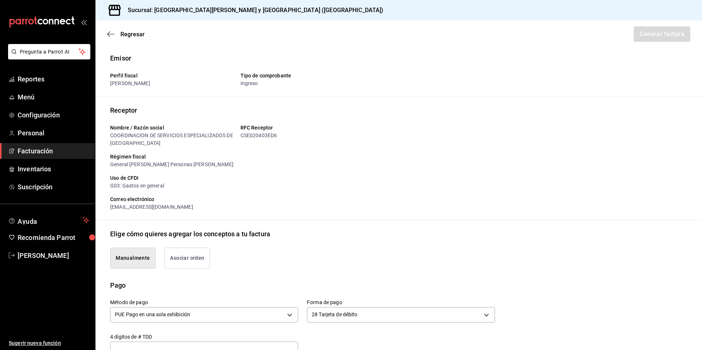
scroll to position [0, 0]
click at [343, 141] on div "RFC Receptor CSE020403ED6" at bounding box center [300, 133] width 130 height 29
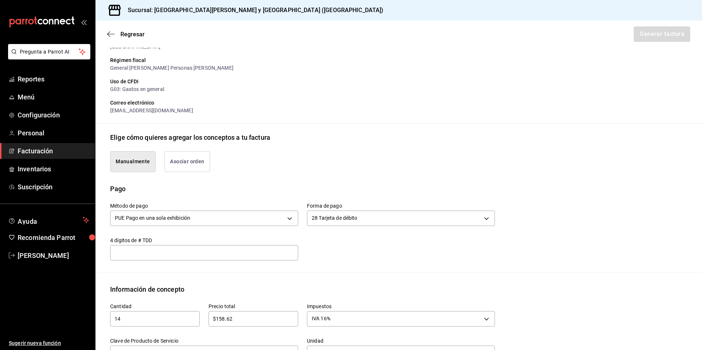
scroll to position [110, 0]
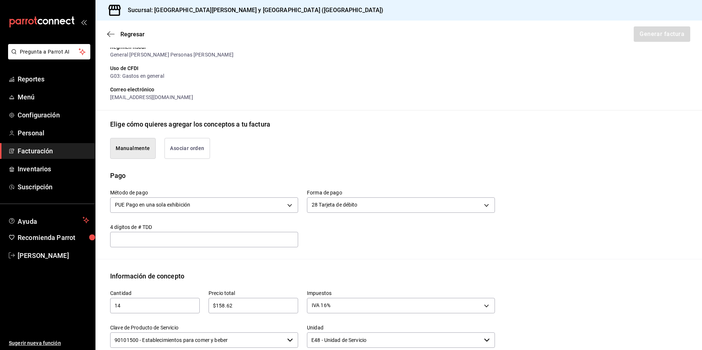
click at [272, 308] on input "$158.62" at bounding box center [254, 306] width 90 height 9
click at [346, 262] on div "Emisor Perfil fiscal CARMEN YUDIT CAMACHO CERVANTES Tipo de comprobante Ingreso…" at bounding box center [399, 216] width 607 height 547
click at [604, 298] on div "Cantidad 14 ​ Precio total $158.62 ​ Impuestos IVA 16% IVA_16 Clave de Producto…" at bounding box center [399, 349] width 578 height 137
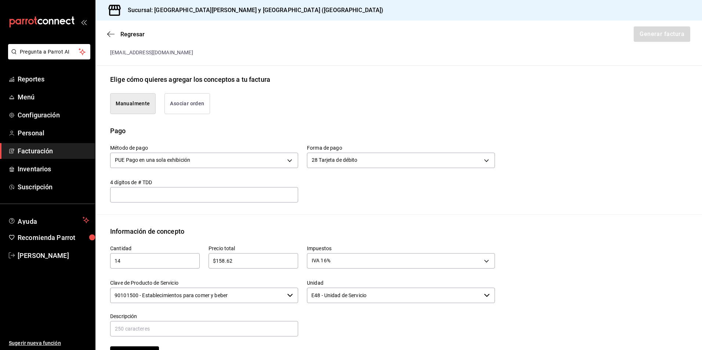
scroll to position [265, 0]
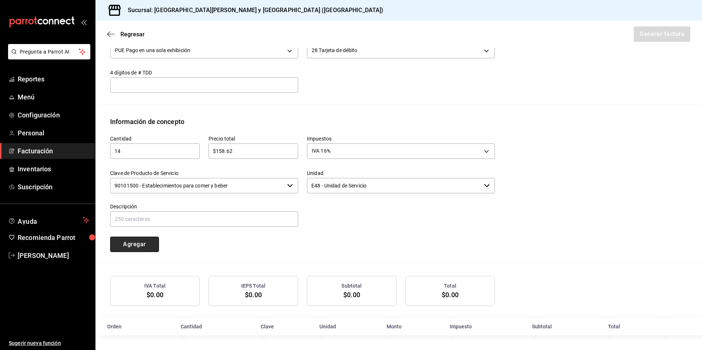
click at [139, 243] on button "Agregar" at bounding box center [134, 244] width 49 height 15
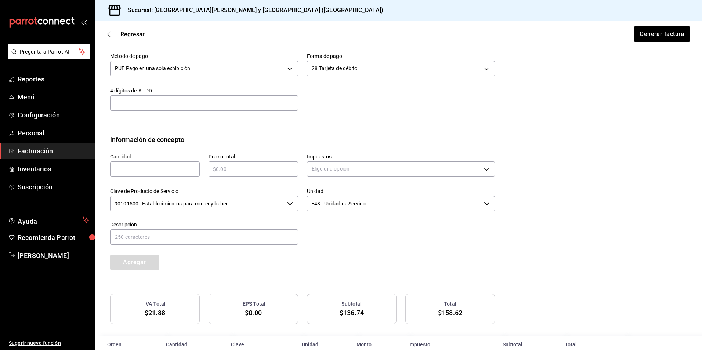
scroll to position [284, 0]
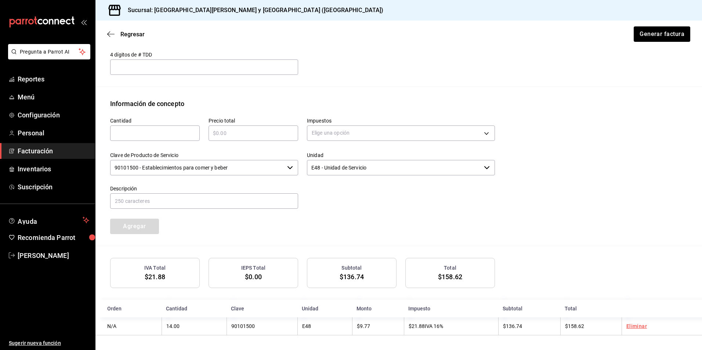
click at [155, 135] on input "text" at bounding box center [155, 133] width 90 height 9
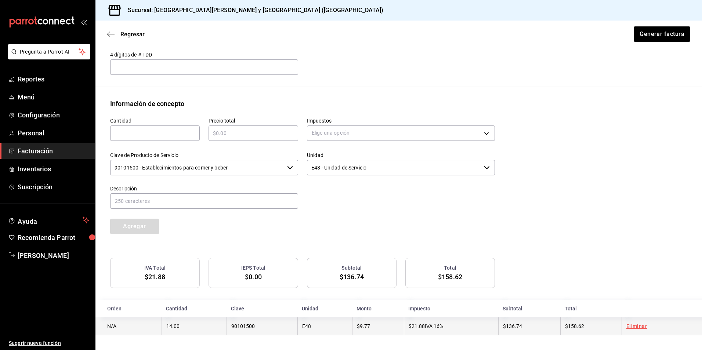
click at [632, 326] on link "Eliminar" at bounding box center [637, 327] width 21 height 6
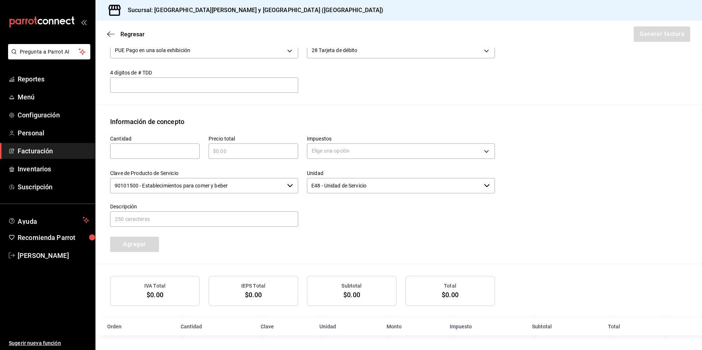
click at [177, 155] on input "text" at bounding box center [155, 151] width 90 height 9
type input "14"
click at [234, 155] on input "text" at bounding box center [254, 151] width 90 height 9
type input "$158.62"
type input "IVA_16"
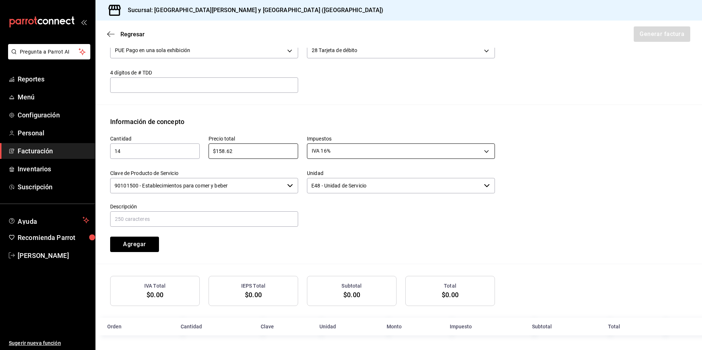
click at [361, 152] on body "Pregunta a Parrot AI Reportes Menú Configuración Personal Facturación Inventari…" at bounding box center [351, 175] width 702 height 350
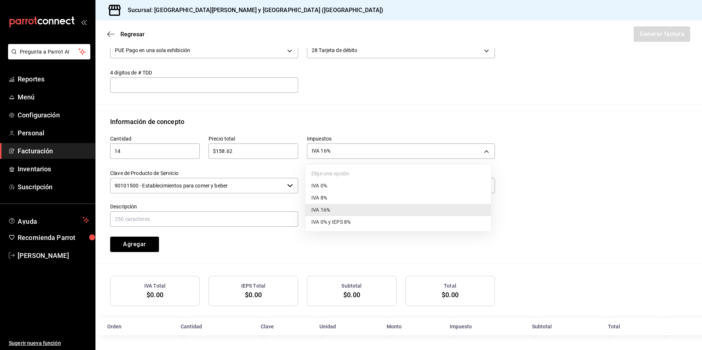
click at [372, 121] on div at bounding box center [351, 175] width 702 height 350
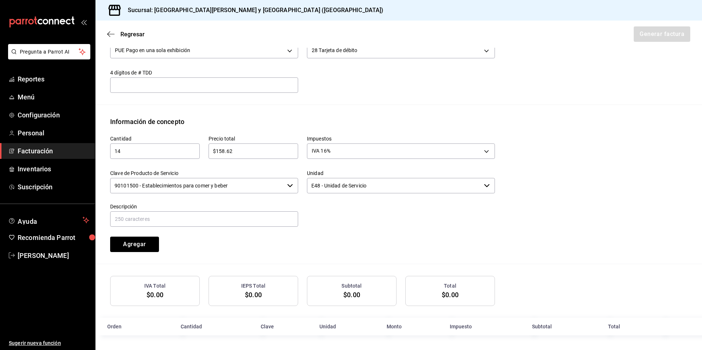
click at [234, 257] on div "Cantidad 14 ​ Precio total $158.62 ​ Impuestos IVA 16% IVA_16 Clave de Producto…" at bounding box center [399, 195] width 578 height 137
click at [403, 185] on input "E48 - Unidad de Servicio" at bounding box center [394, 185] width 174 height 15
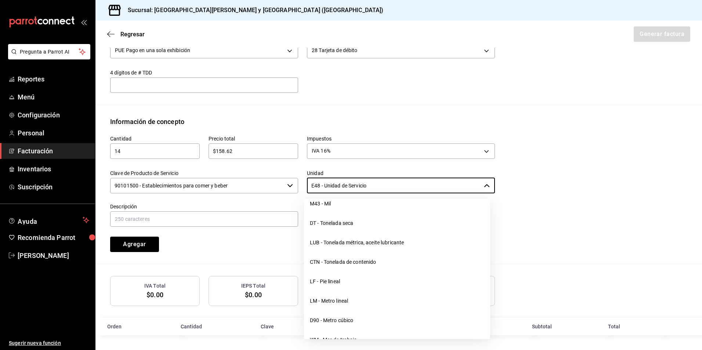
scroll to position [257, 0]
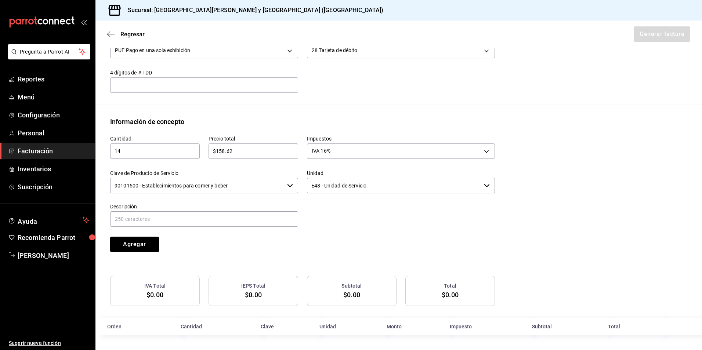
click at [614, 196] on div "Cantidad 14 ​ Precio total $158.62 ​ Impuestos IVA 16% IVA_16 Clave de Producto…" at bounding box center [399, 195] width 578 height 137
click at [144, 244] on button "Agregar" at bounding box center [134, 244] width 49 height 15
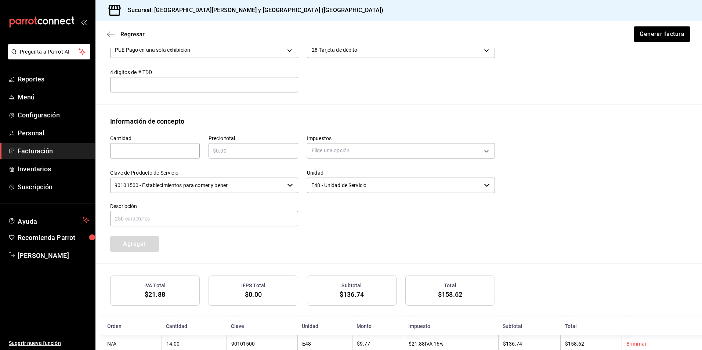
scroll to position [284, 0]
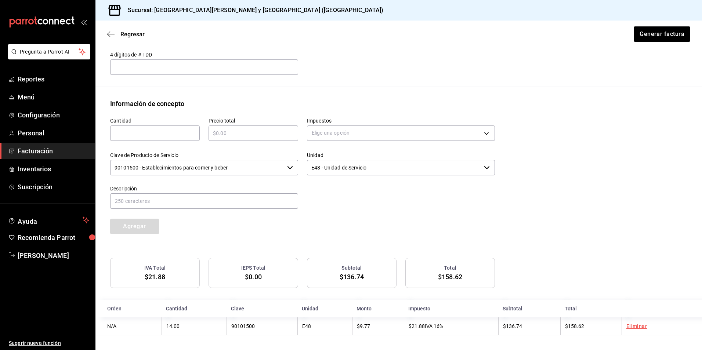
click at [233, 135] on input "text" at bounding box center [254, 133] width 90 height 9
click at [150, 133] on input "text" at bounding box center [155, 133] width 90 height 9
type input "14"
type input "$158.62"
type input "IVA_16"
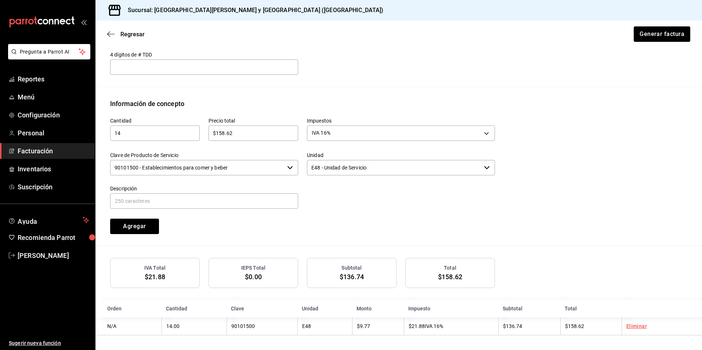
click at [240, 133] on input "$158.62" at bounding box center [254, 133] width 90 height 9
type input "$1"
type input "$2220.68"
click at [278, 209] on div "Cantidad 14 ​ Precio total $2220.68 ​ Impuestos IVA 16% IVA_16 Clave de Product…" at bounding box center [298, 172] width 394 height 126
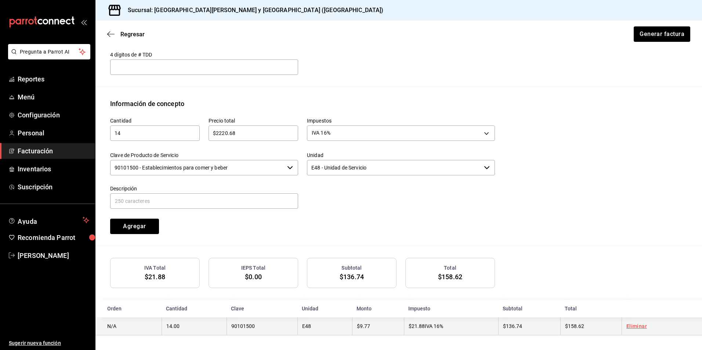
click at [633, 326] on link "Eliminar" at bounding box center [637, 327] width 21 height 6
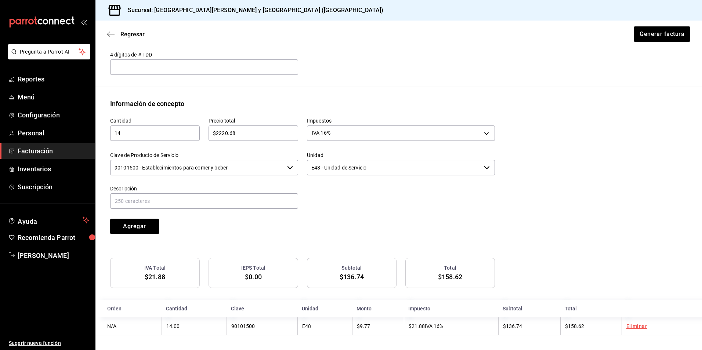
scroll to position [265, 0]
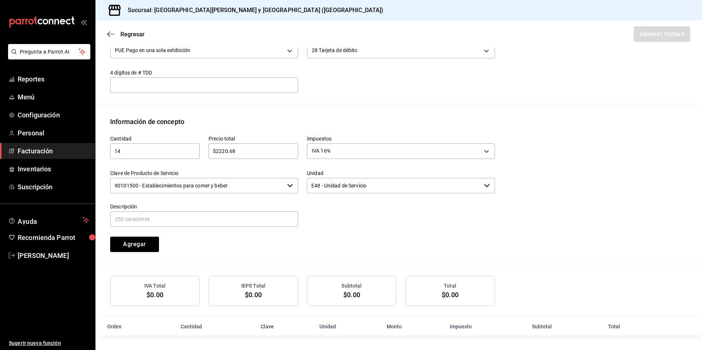
click at [356, 203] on div at bounding box center [396, 211] width 197 height 33
click at [137, 243] on button "Agregar" at bounding box center [134, 244] width 49 height 15
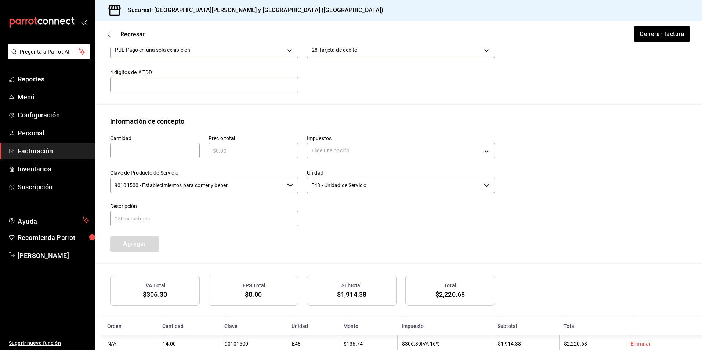
scroll to position [284, 0]
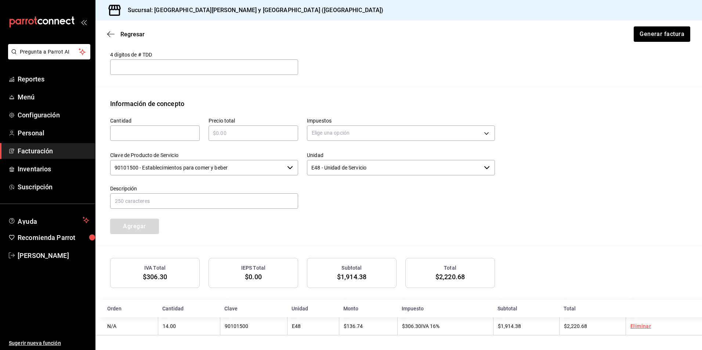
click at [248, 136] on input "text" at bounding box center [254, 133] width 90 height 9
paste input "$2575.98"
type input "$2575.98"
click at [186, 132] on input "text" at bounding box center [155, 133] width 90 height 9
type input "14"
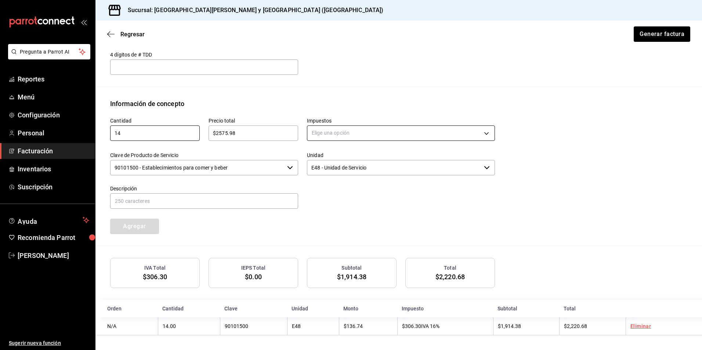
click at [385, 130] on body "Pregunta a Parrot AI Reportes Menú Configuración Personal Facturación Inventari…" at bounding box center [351, 175] width 702 height 350
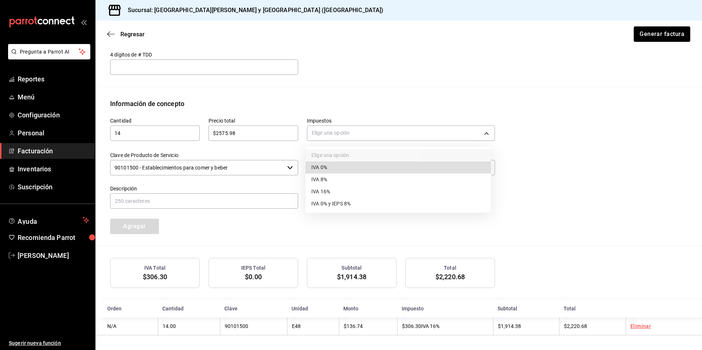
click at [355, 188] on li "IVA 16%" at bounding box center [399, 192] width 186 height 12
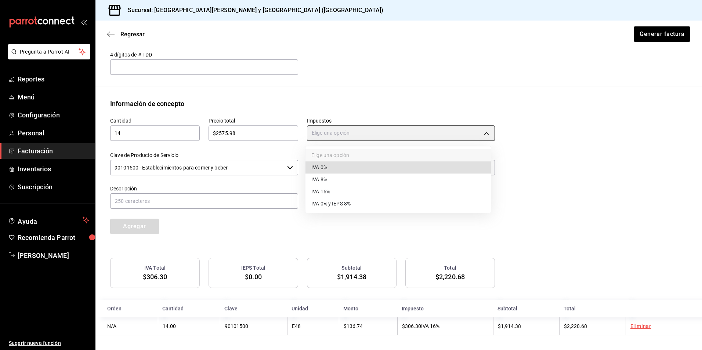
type input "IVA_16"
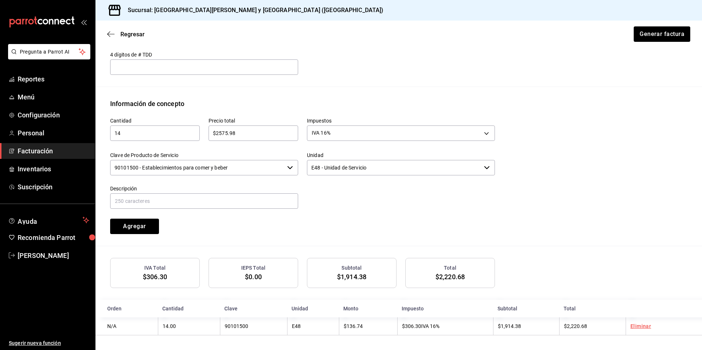
click at [343, 181] on div at bounding box center [396, 193] width 197 height 33
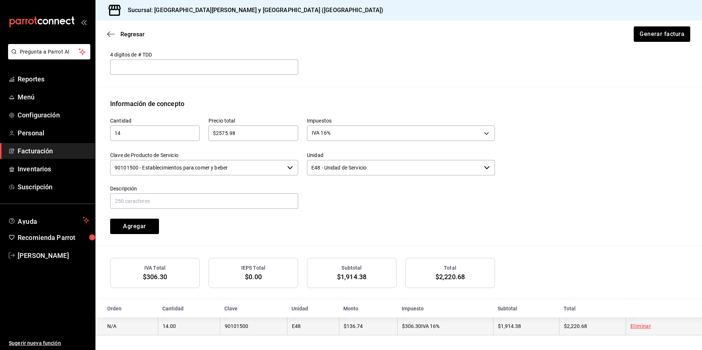
click at [635, 327] on link "Eliminar" at bounding box center [641, 327] width 21 height 6
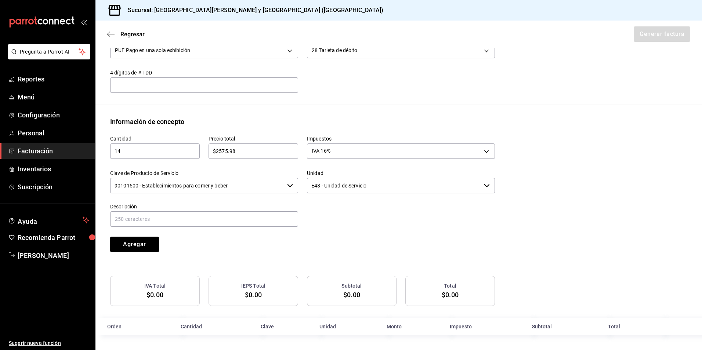
scroll to position [265, 0]
click at [144, 242] on button "Agregar" at bounding box center [134, 244] width 49 height 15
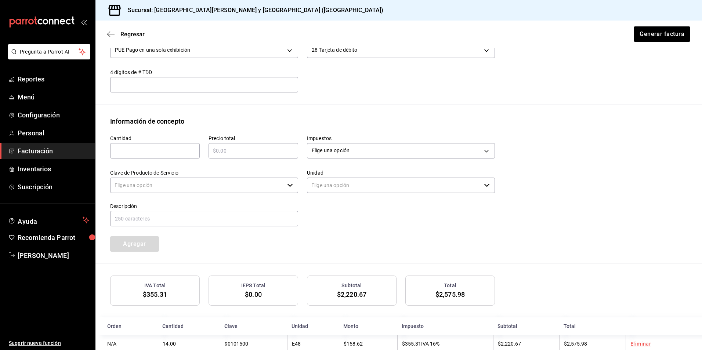
type input "90101500 - Establecimientos para comer y beber"
type input "E48 - Unidad de Servicio"
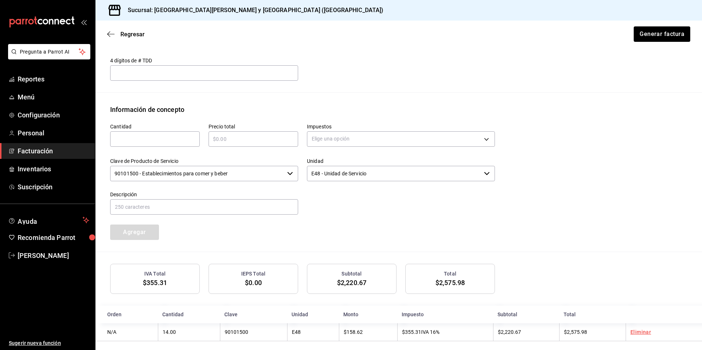
scroll to position [284, 0]
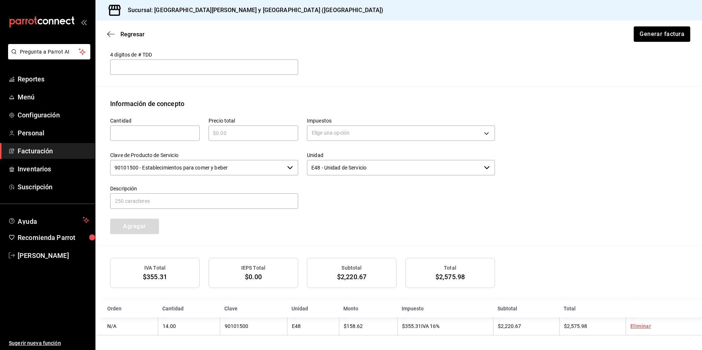
click at [534, 264] on div "IVA Total $355.31 IEPS Total $0.00 Subtotal $2,220.67 Total $2,575.98" at bounding box center [399, 273] width 578 height 30
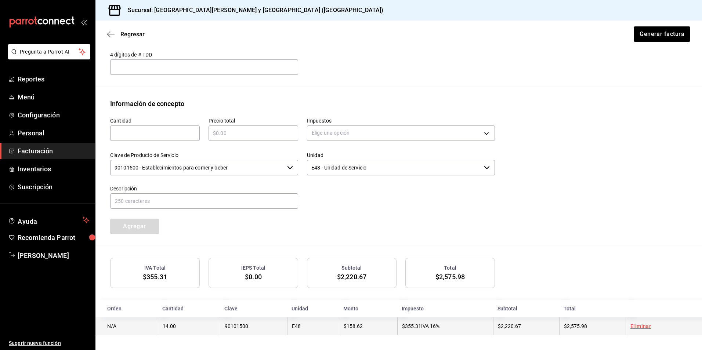
click at [414, 325] on span "$355.31" at bounding box center [411, 327] width 19 height 6
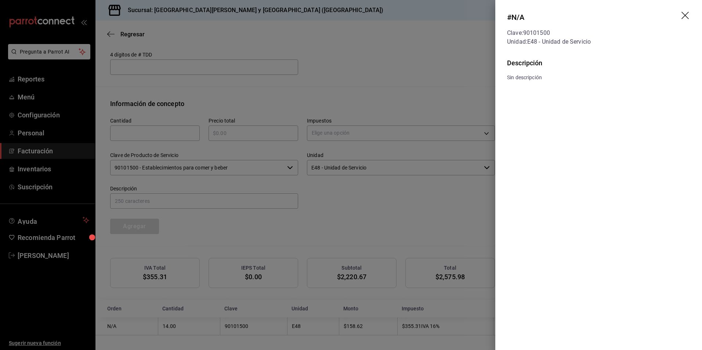
click at [423, 278] on div at bounding box center [351, 175] width 702 height 350
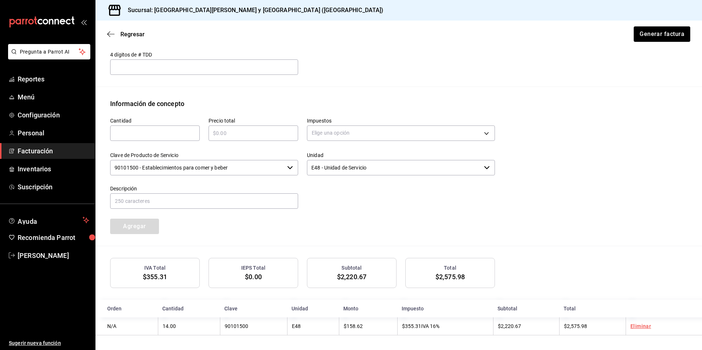
click at [236, 134] on input "text" at bounding box center [254, 133] width 90 height 9
type input "$2575.98"
type input "14"
click at [225, 130] on input "$2575.98" at bounding box center [254, 133] width 90 height 9
type input "$255.98"
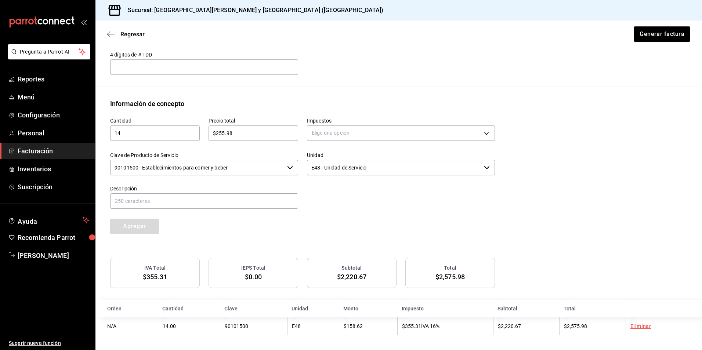
click at [247, 132] on input "$255.98" at bounding box center [254, 133] width 90 height 9
paste input "$2537.9"
type input "$2537.93"
click at [348, 130] on body "Pregunta a Parrot AI Reportes Menú Configuración Personal Facturación Inventari…" at bounding box center [351, 175] width 702 height 350
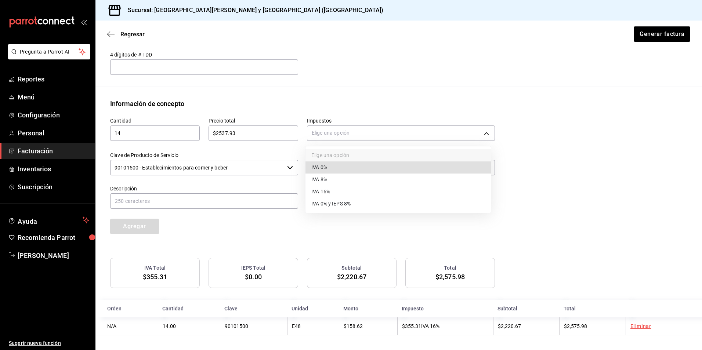
click at [341, 187] on li "IVA 16%" at bounding box center [399, 192] width 186 height 12
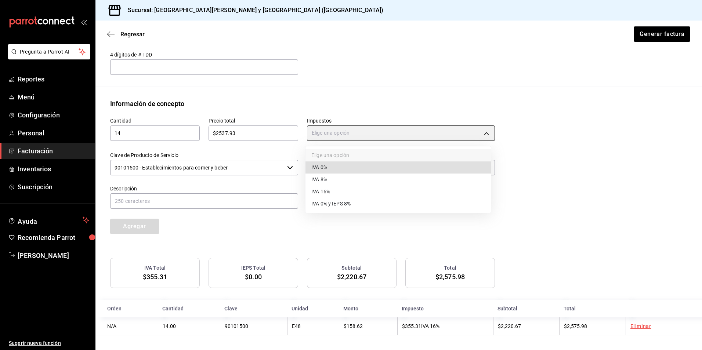
type input "IVA_16"
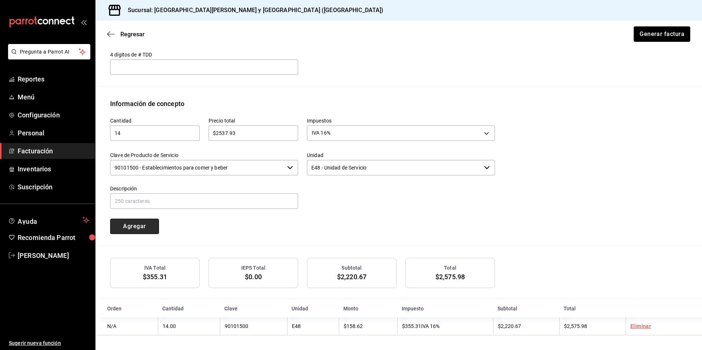
click at [134, 226] on button "Agregar" at bounding box center [134, 226] width 49 height 15
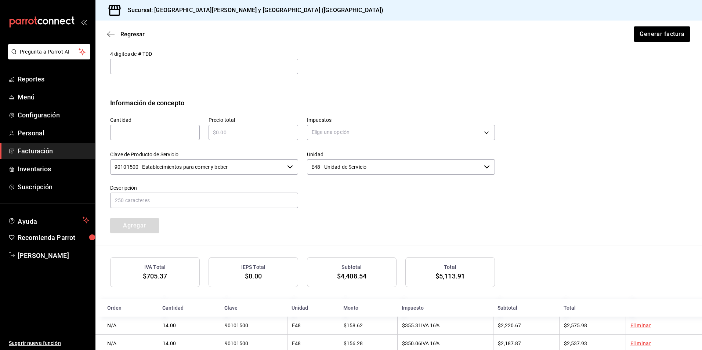
scroll to position [302, 0]
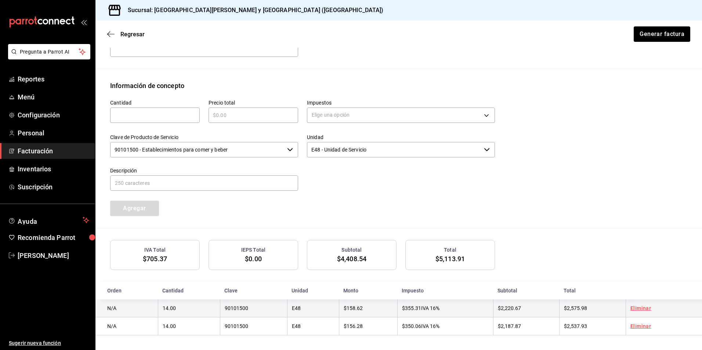
click at [634, 307] on link "Eliminar" at bounding box center [641, 309] width 21 height 6
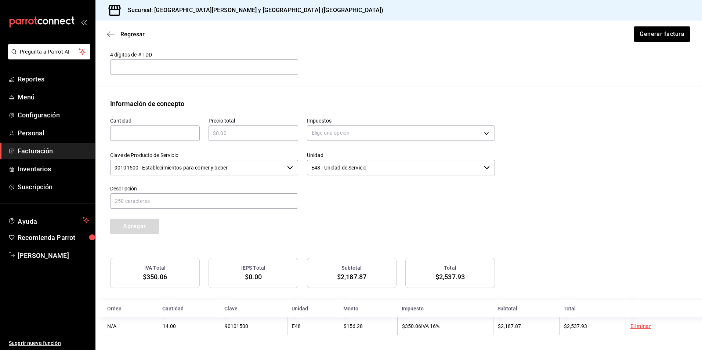
scroll to position [284, 0]
click at [162, 130] on input "text" at bounding box center [155, 133] width 90 height 9
click at [247, 132] on input "text" at bounding box center [254, 133] width 90 height 9
paste input "$2576.00"
type input "$2576.00"
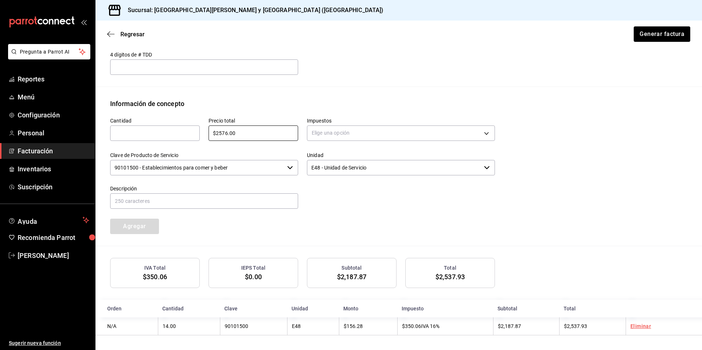
click at [159, 129] on input "text" at bounding box center [155, 133] width 90 height 9
type input "14"
click at [332, 130] on body "Pregunta a Parrot AI Reportes Menú Configuración Personal Facturación Inventari…" at bounding box center [351, 175] width 702 height 350
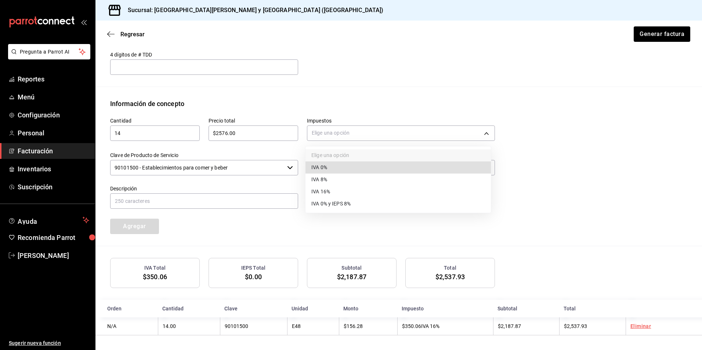
click at [335, 188] on li "IVA 16%" at bounding box center [399, 192] width 186 height 12
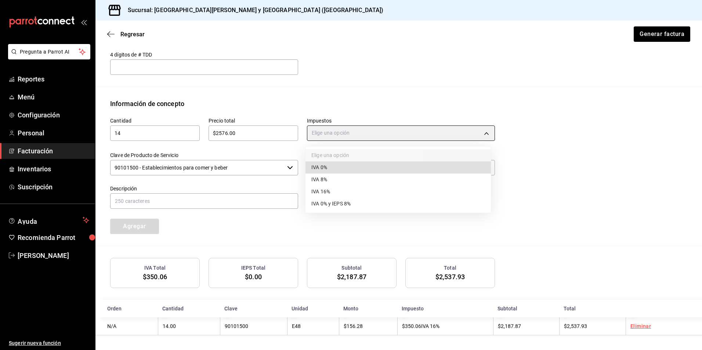
type input "IVA_16"
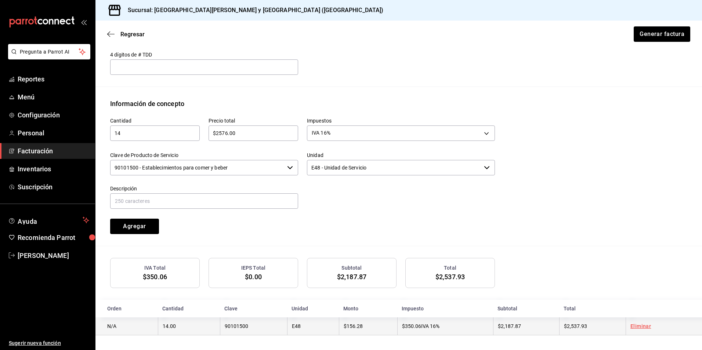
click at [639, 326] on link "Eliminar" at bounding box center [641, 327] width 21 height 6
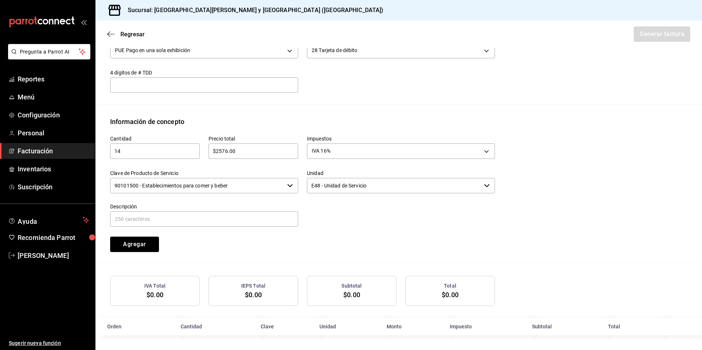
scroll to position [265, 0]
click at [366, 216] on div at bounding box center [396, 211] width 197 height 33
click at [132, 241] on button "Agregar" at bounding box center [134, 244] width 49 height 15
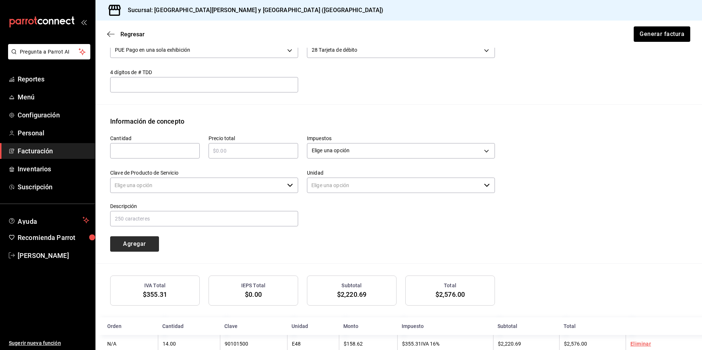
type input "90101500 - Establecimientos para comer y beber"
type input "E48 - Unidad de Servicio"
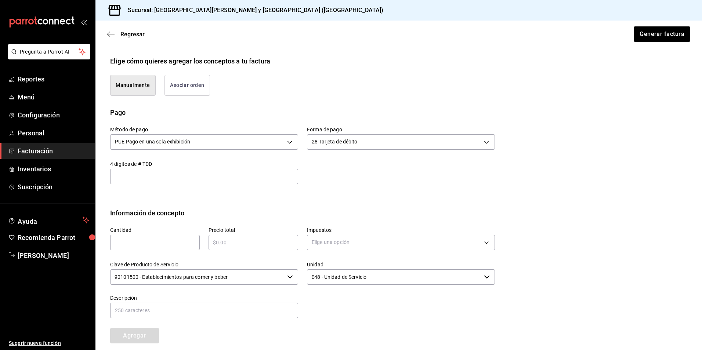
scroll to position [284, 0]
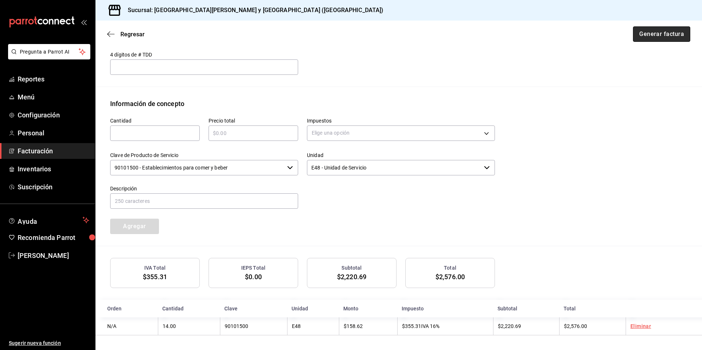
click at [664, 31] on button "Generar factura" at bounding box center [661, 33] width 57 height 15
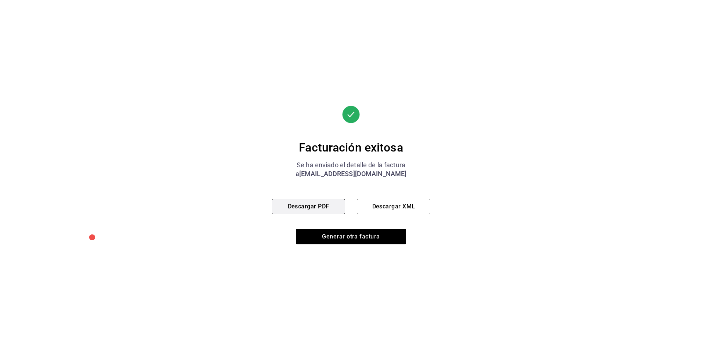
click at [321, 204] on button "Descargar PDF" at bounding box center [308, 206] width 73 height 15
click at [407, 205] on button "Descargar XML" at bounding box center [393, 206] width 73 height 15
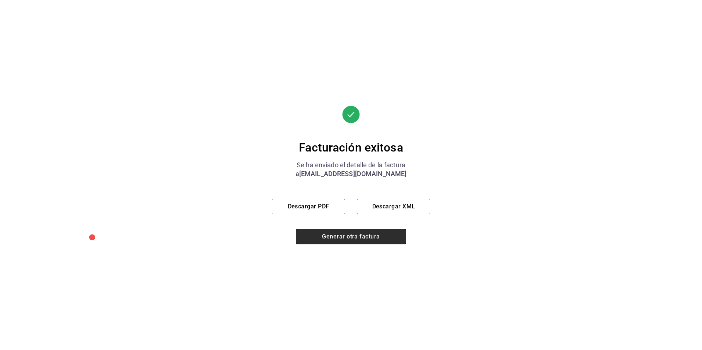
click at [375, 236] on button "Generar otra factura" at bounding box center [351, 236] width 110 height 15
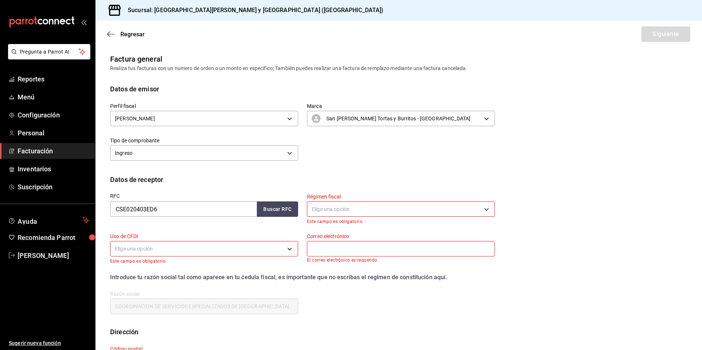
click at [345, 214] on body "Pregunta a Parrot AI Reportes Menú Configuración Personal Facturación Inventari…" at bounding box center [351, 175] width 702 height 350
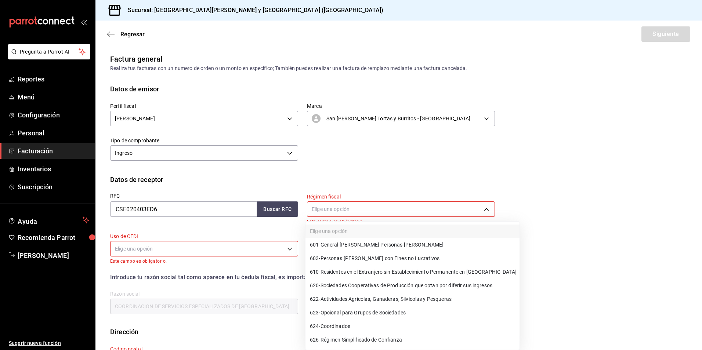
click at [409, 246] on li "601 - General de Ley Personas Morales" at bounding box center [413, 245] width 214 height 14
type input "601"
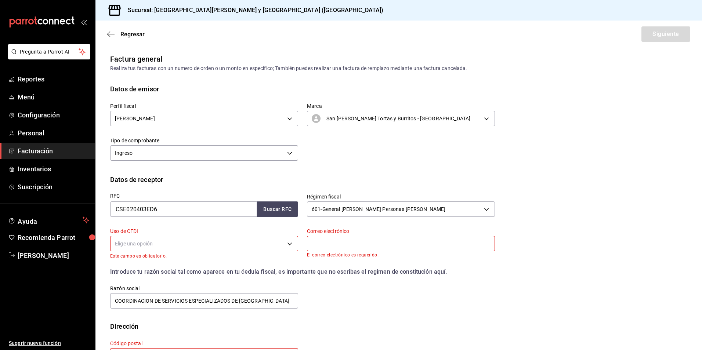
click at [229, 248] on body "Pregunta a Parrot AI Reportes Menú Configuración Personal Facturación Inventari…" at bounding box center [351, 175] width 702 height 350
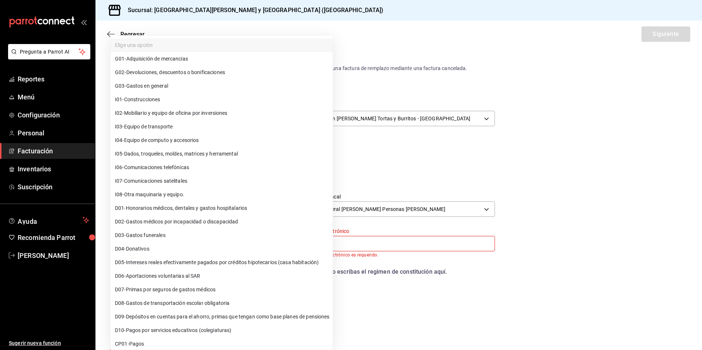
click at [183, 85] on li "G03 - Gastos en general" at bounding box center [222, 86] width 222 height 14
type input "G03"
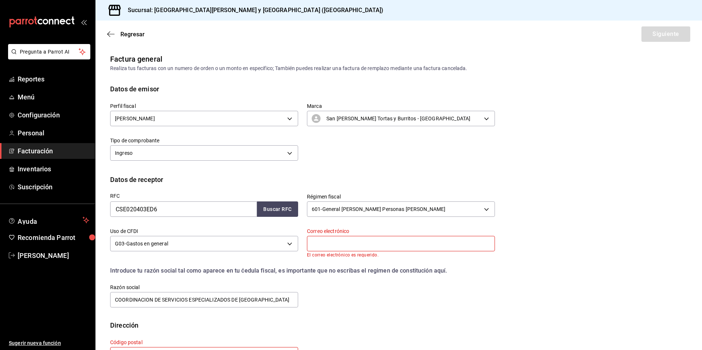
click at [335, 248] on input "text" at bounding box center [401, 243] width 188 height 15
type input "sixromero62@gmail.com"
type input "10200"
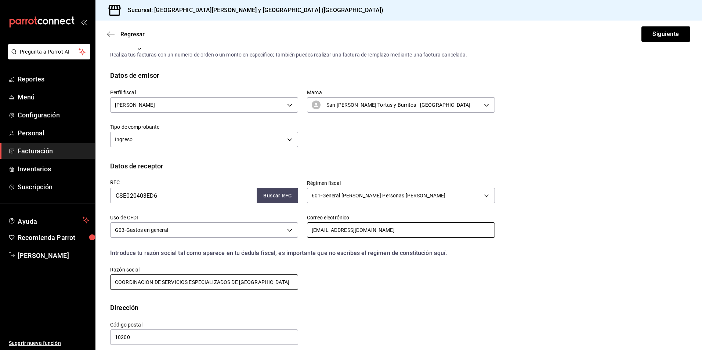
scroll to position [21, 0]
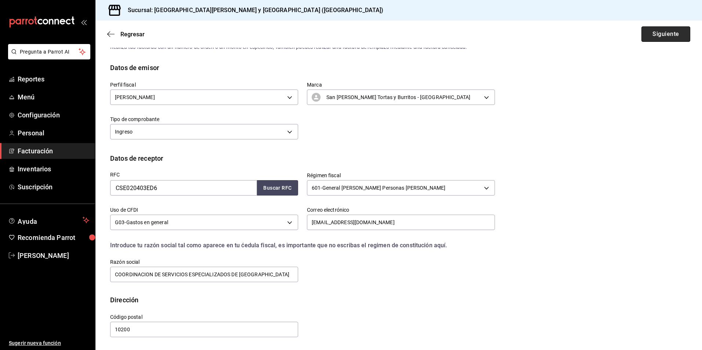
click at [657, 31] on button "Siguiente" at bounding box center [666, 33] width 49 height 15
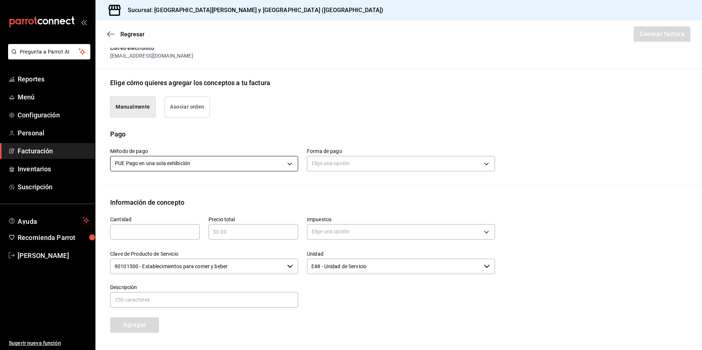
scroll to position [168, 0]
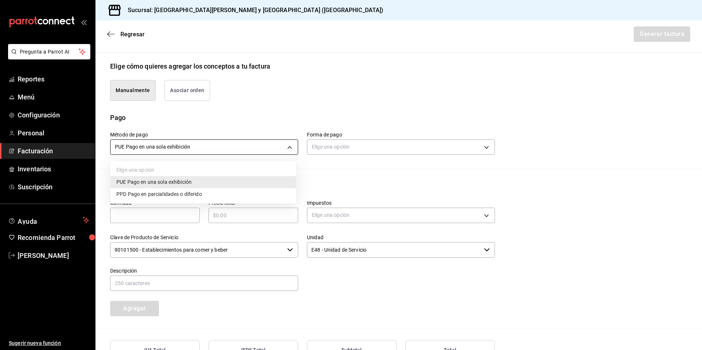
click at [167, 150] on body "Pregunta a Parrot AI Reportes Menú Configuración Personal Facturación Inventari…" at bounding box center [351, 175] width 702 height 350
click at [345, 143] on div at bounding box center [351, 175] width 702 height 350
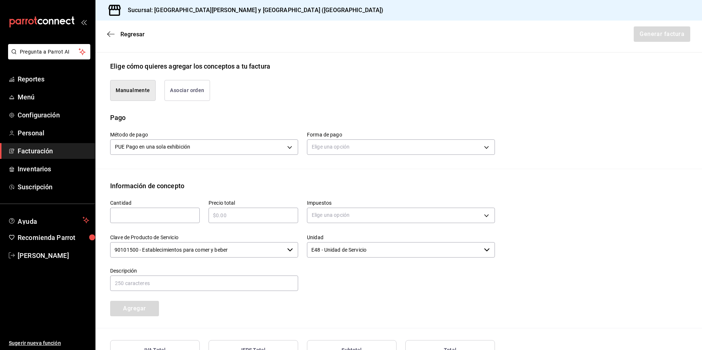
click at [345, 143] on body "Pregunta a Parrot AI Reportes Menú Configuración Personal Facturación Inventari…" at bounding box center [351, 175] width 702 height 350
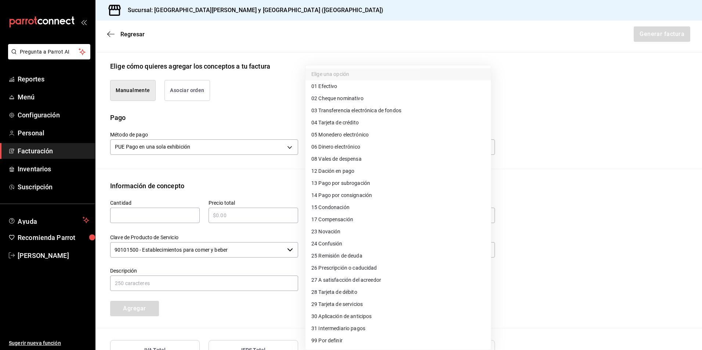
click at [355, 292] on span "28 Tarjeta de débito" at bounding box center [335, 293] width 46 height 8
type input "28"
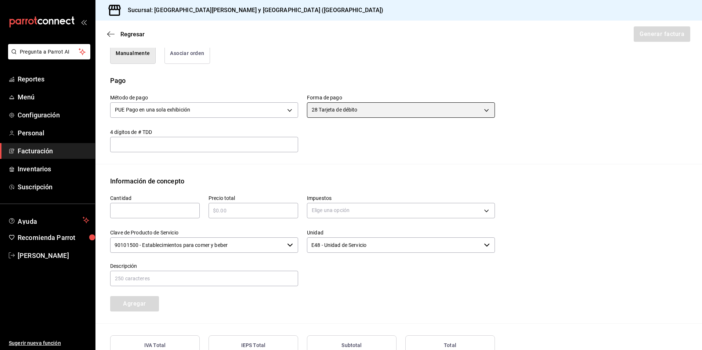
scroll to position [265, 0]
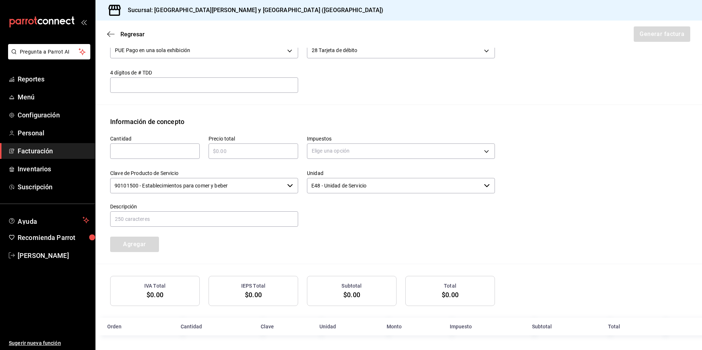
click at [173, 152] on input "text" at bounding box center [155, 151] width 90 height 9
type input "18"
click at [230, 155] on input "text" at bounding box center [254, 151] width 90 height 9
paste input "$4031.93"
type input "$4031.93"
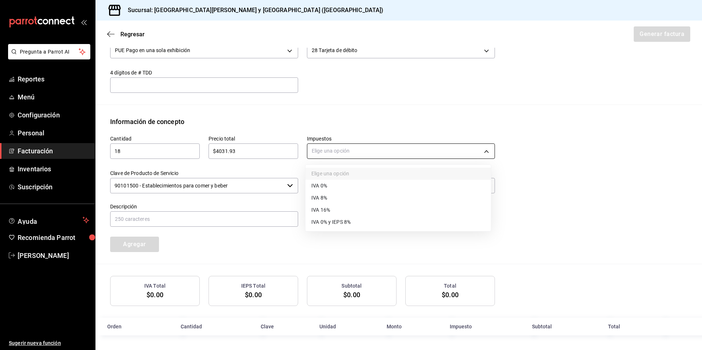
click at [344, 152] on body "Pregunta a Parrot AI Reportes Menú Configuración Personal Facturación Inventari…" at bounding box center [351, 175] width 702 height 350
click at [344, 208] on li "IVA 16%" at bounding box center [399, 210] width 186 height 12
type input "IVA_16"
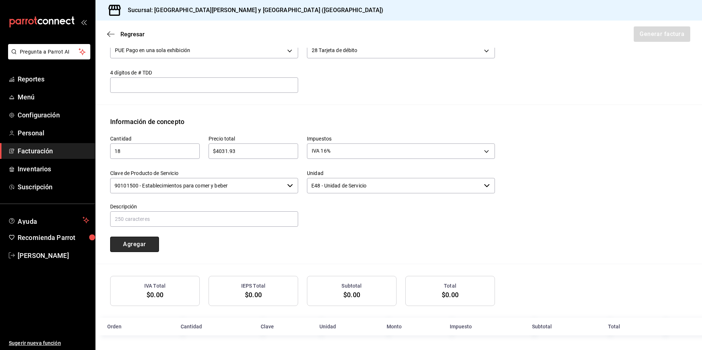
click at [149, 247] on button "Agregar" at bounding box center [134, 244] width 49 height 15
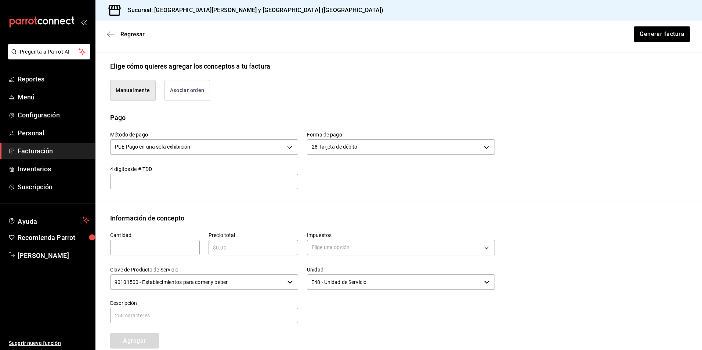
scroll to position [284, 0]
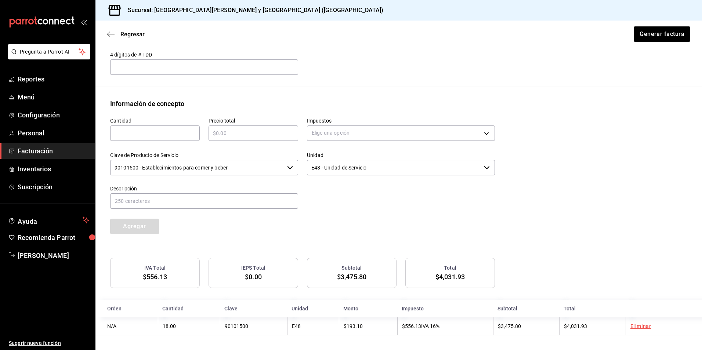
click at [270, 169] on input "90101500 - Establecimientos para comer y beber" at bounding box center [197, 167] width 174 height 15
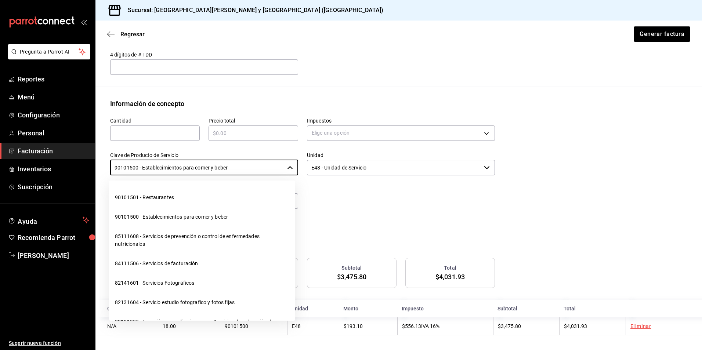
scroll to position [367, 0]
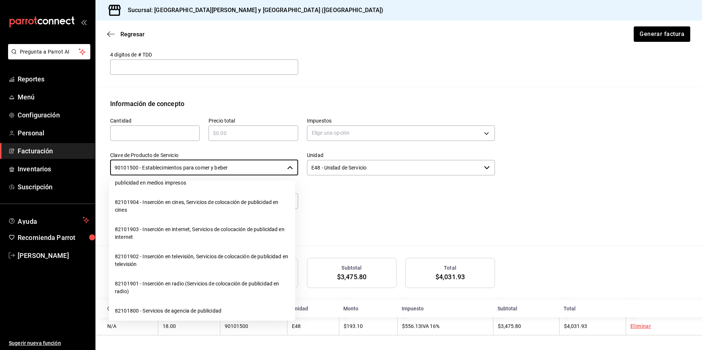
click at [383, 205] on div at bounding box center [396, 193] width 197 height 33
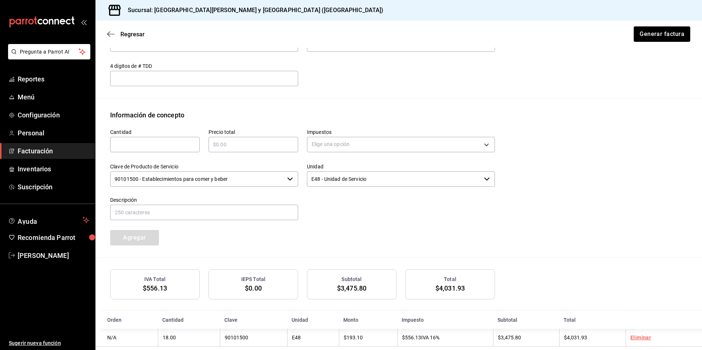
scroll to position [284, 0]
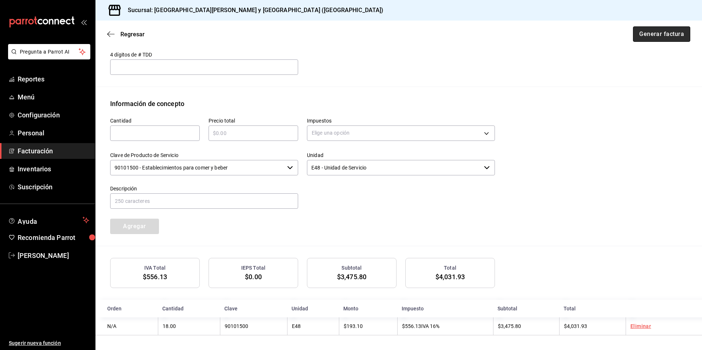
click at [654, 32] on button "Generar factura" at bounding box center [661, 33] width 57 height 15
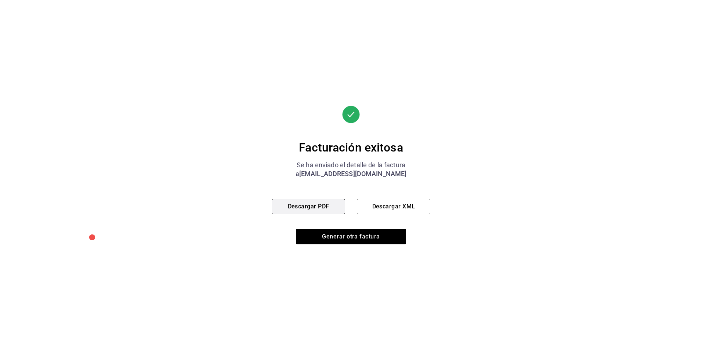
click at [314, 204] on button "Descargar PDF" at bounding box center [308, 206] width 73 height 15
click at [383, 207] on button "Descargar XML" at bounding box center [393, 206] width 73 height 15
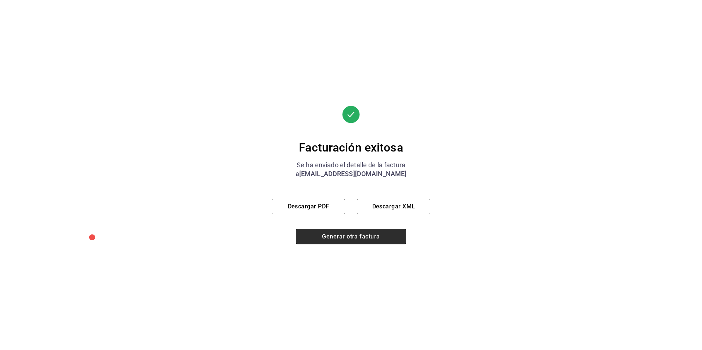
click at [345, 238] on button "Generar otra factura" at bounding box center [351, 236] width 110 height 15
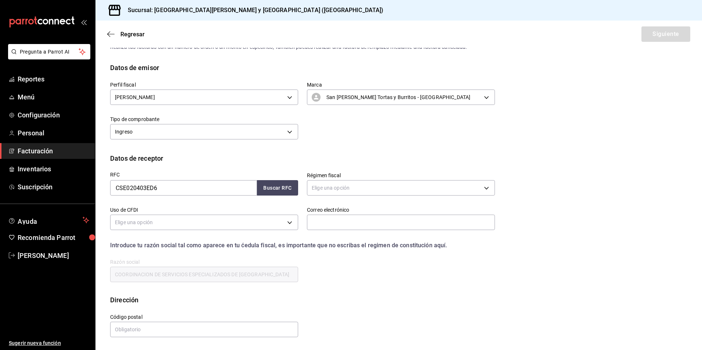
scroll to position [0, 0]
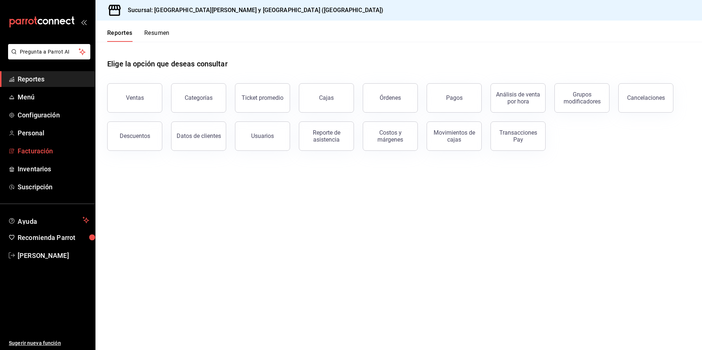
click at [43, 151] on span "Facturación" at bounding box center [54, 151] width 72 height 10
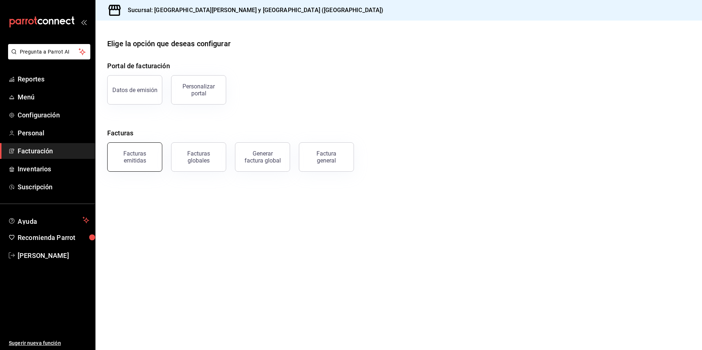
click at [125, 161] on div "Facturas emitidas" at bounding box center [135, 157] width 46 height 14
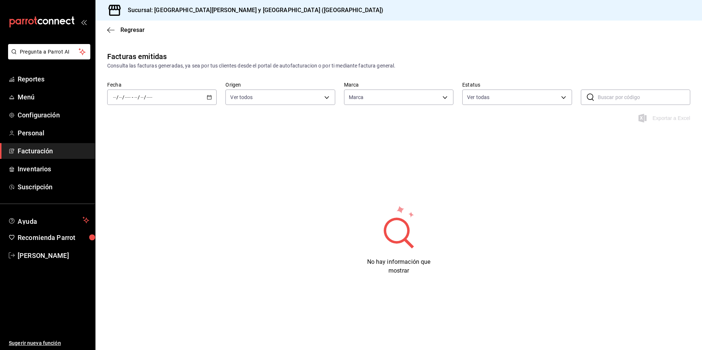
type input "25a66a84-3cbd-47c8-a2ad-d995281776a4"
click at [155, 97] on div "/ / - / /" at bounding box center [161, 97] width 109 height 15
click at [140, 171] on span "Mes actual" at bounding box center [142, 169] width 57 height 8
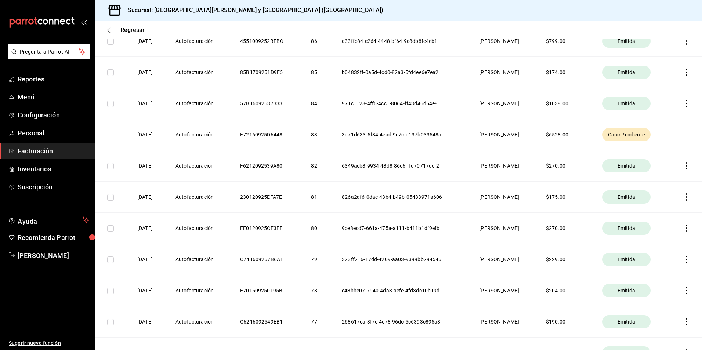
scroll to position [698, 0]
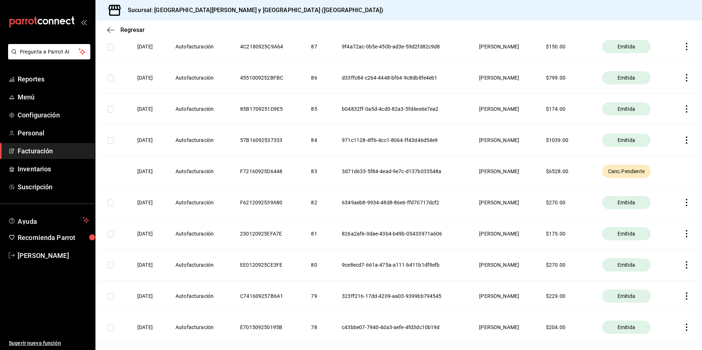
drag, startPoint x: 153, startPoint y: 175, endPoint x: 227, endPoint y: 175, distance: 74.2
click at [152, 175] on th "16/09/2025" at bounding box center [148, 171] width 38 height 31
click at [258, 175] on th "F72160925D6448" at bounding box center [266, 171] width 71 height 31
drag, startPoint x: 258, startPoint y: 175, endPoint x: 306, endPoint y: 172, distance: 47.9
click at [306, 172] on th "83" at bounding box center [317, 171] width 31 height 31
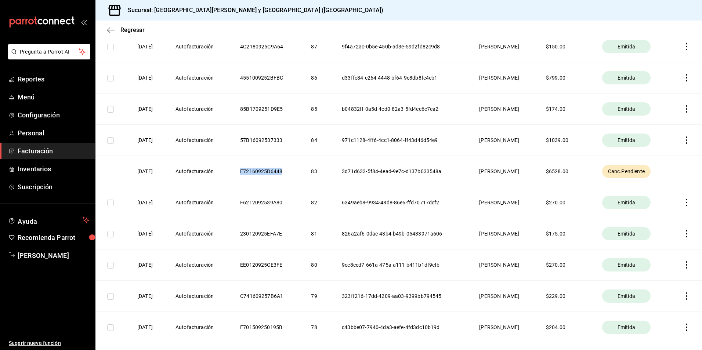
drag, startPoint x: 238, startPoint y: 171, endPoint x: 282, endPoint y: 172, distance: 43.7
click at [282, 172] on th "F72160925D6448" at bounding box center [266, 171] width 71 height 31
drag, startPoint x: 282, startPoint y: 172, endPoint x: 269, endPoint y: 174, distance: 13.4
copy th "F72160925D6448"
click at [350, 165] on th "3d71d633-5f84-4ead-9e7c-d137b033548a" at bounding box center [401, 171] width 137 height 31
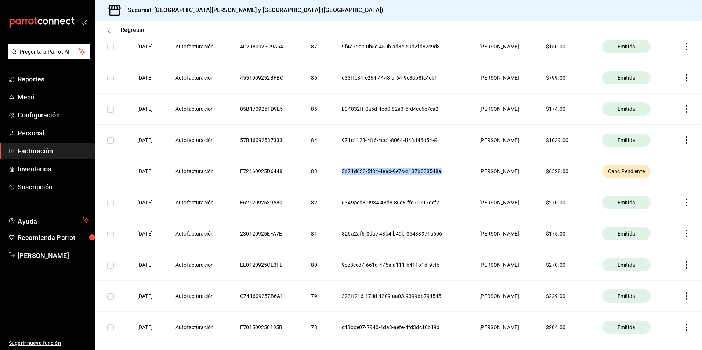
drag, startPoint x: 330, startPoint y: 171, endPoint x: 431, endPoint y: 170, distance: 101.4
click at [431, 170] on th "3d71d633-5f84-4ead-9e7c-d137b033548a" at bounding box center [401, 171] width 137 height 31
drag, startPoint x: 431, startPoint y: 170, endPoint x: 415, endPoint y: 170, distance: 16.2
copy th "3d71d633-5f84-4ead-9e7c-d137b033548a"
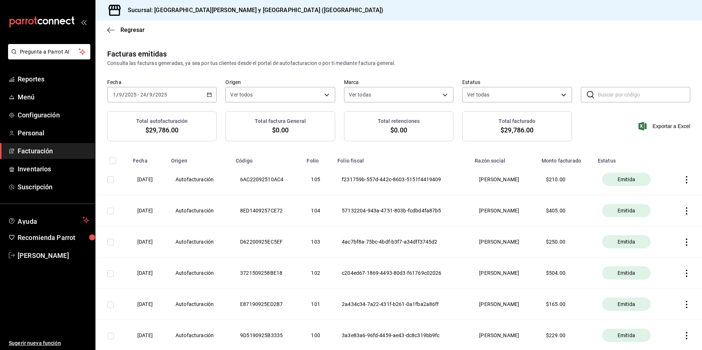
scroll to position [0, 0]
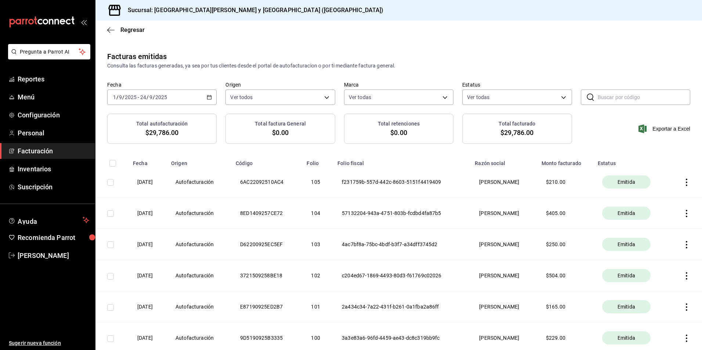
click at [46, 149] on span "Facturación" at bounding box center [54, 151] width 72 height 10
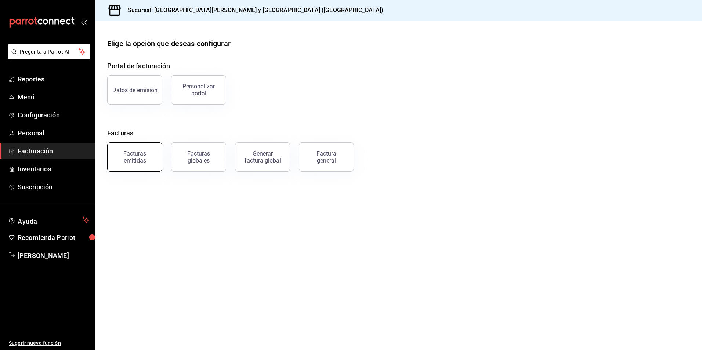
click at [143, 154] on div "Facturas emitidas" at bounding box center [135, 157] width 46 height 14
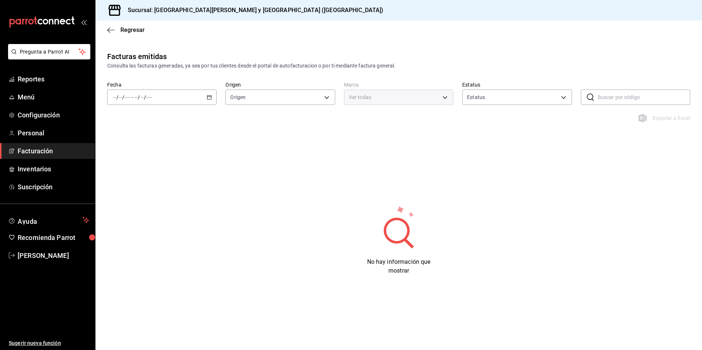
type input "ORDER_INVOICE,GENERAL_INVOICE"
type input "ACTIVE,PENDING_CANCELLATION,CANCELLED,PRE_CANCELLED"
type input "25a66a84-3cbd-47c8-a2ad-d995281776a4"
click at [163, 96] on div "/ / - / /" at bounding box center [161, 97] width 109 height 15
click at [134, 123] on span "Hoy" at bounding box center [142, 120] width 57 height 8
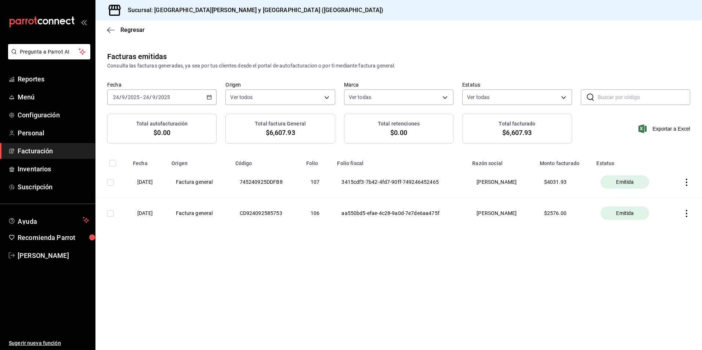
click at [686, 179] on icon "button" at bounding box center [686, 182] width 7 height 7
click at [507, 250] on div at bounding box center [351, 175] width 702 height 350
click at [687, 179] on icon "button" at bounding box center [686, 182] width 7 height 7
click at [663, 163] on div "Descargar PDF" at bounding box center [663, 164] width 35 height 6
click at [687, 184] on icon "button" at bounding box center [686, 182] width 7 height 7
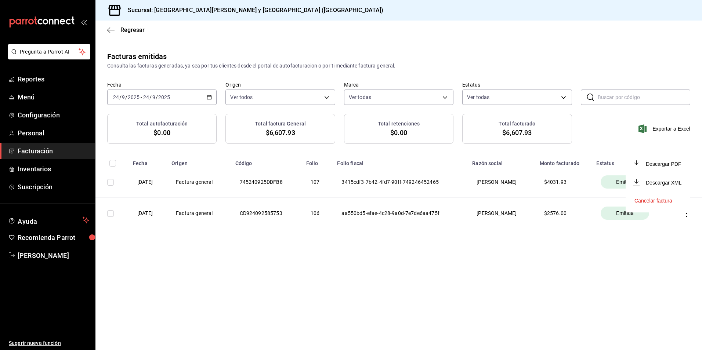
click at [340, 305] on div at bounding box center [351, 175] width 702 height 350
click at [109, 181] on input "checkbox" at bounding box center [110, 182] width 7 height 7
checkbox input "true"
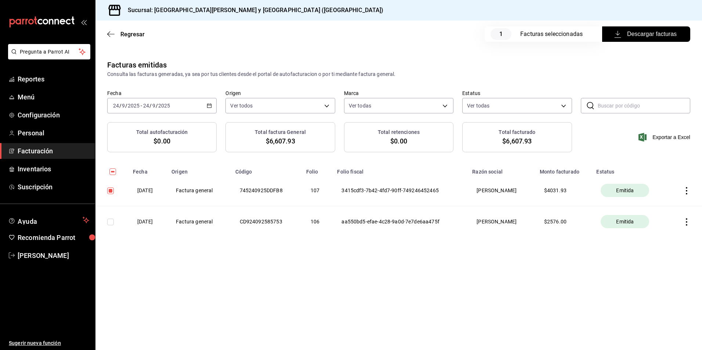
click at [111, 224] on input "checkbox" at bounding box center [110, 222] width 7 height 7
checkbox input "true"
click at [107, 222] on input "checkbox" at bounding box center [110, 222] width 7 height 7
checkbox input "false"
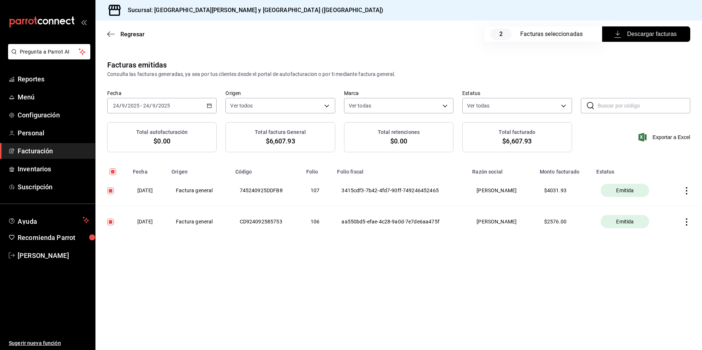
checkbox input "false"
click at [639, 34] on span "Descargar facturas" at bounding box center [646, 34] width 61 height 9
click at [111, 223] on input "checkbox" at bounding box center [110, 222] width 7 height 7
checkbox input "true"
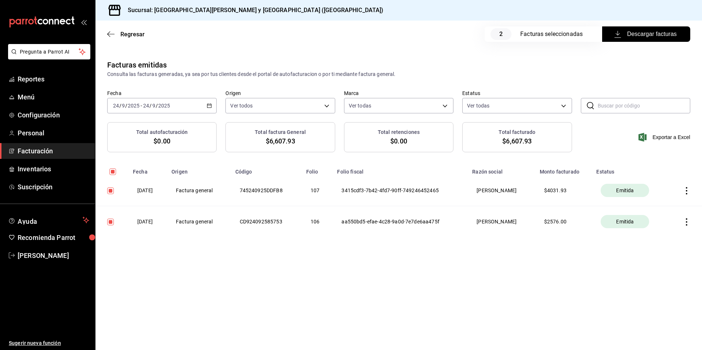
click at [111, 191] on input "checkbox" at bounding box center [110, 191] width 7 height 7
checkbox input "false"
click at [642, 31] on span "Descargar facturas" at bounding box center [646, 34] width 61 height 9
click at [115, 33] on span "Regresar" at bounding box center [125, 34] width 37 height 7
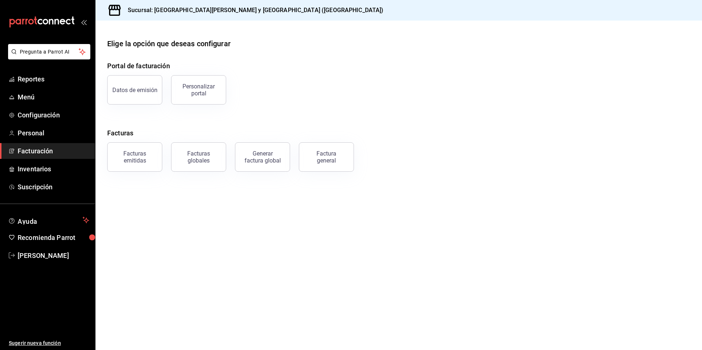
drag, startPoint x: 348, startPoint y: 75, endPoint x: 162, endPoint y: 42, distance: 188.2
click at [348, 75] on div "Datos de emisión Personalizar portal" at bounding box center [394, 85] width 592 height 38
